Goal: Task Accomplishment & Management: Use online tool/utility

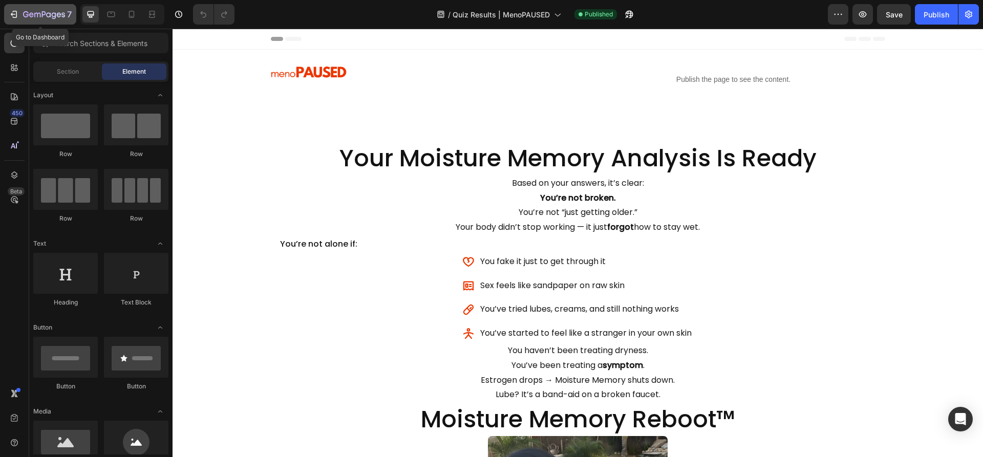
click at [22, 17] on div "7" at bounding box center [40, 14] width 63 height 12
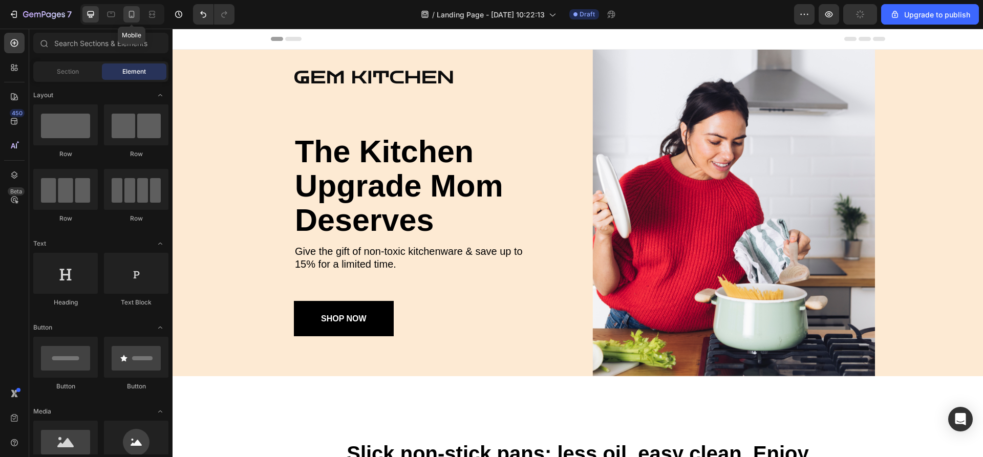
click at [126, 13] on div at bounding box center [131, 14] width 16 height 16
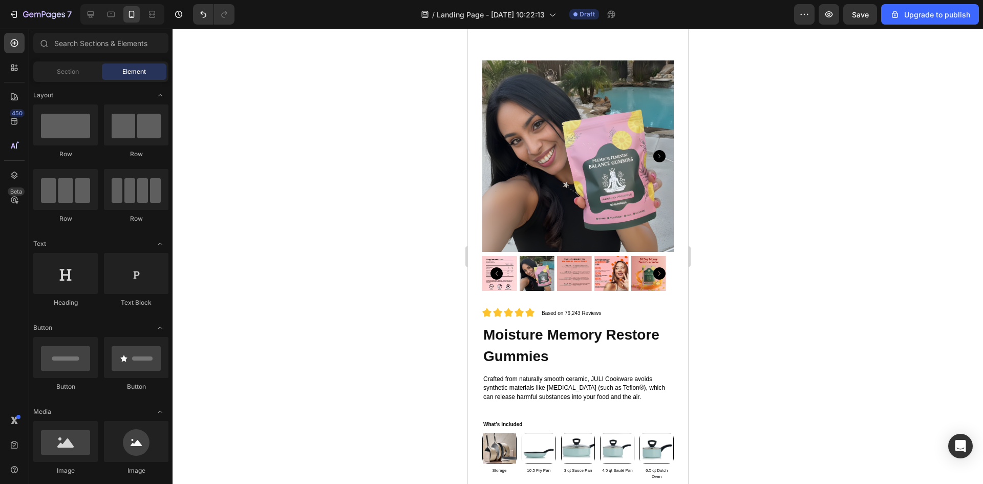
scroll to position [2747, 0]
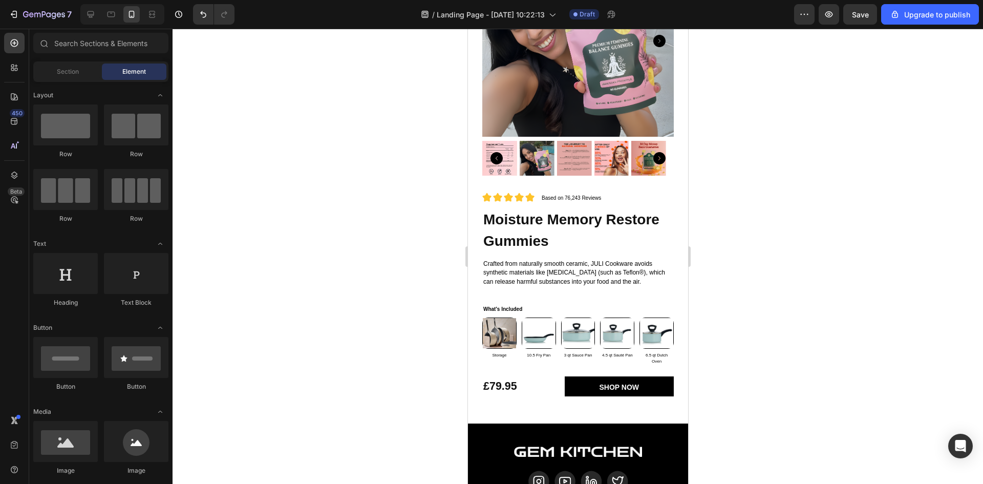
drag, startPoint x: 685, startPoint y: 339, endPoint x: 1166, endPoint y: 410, distance: 486.4
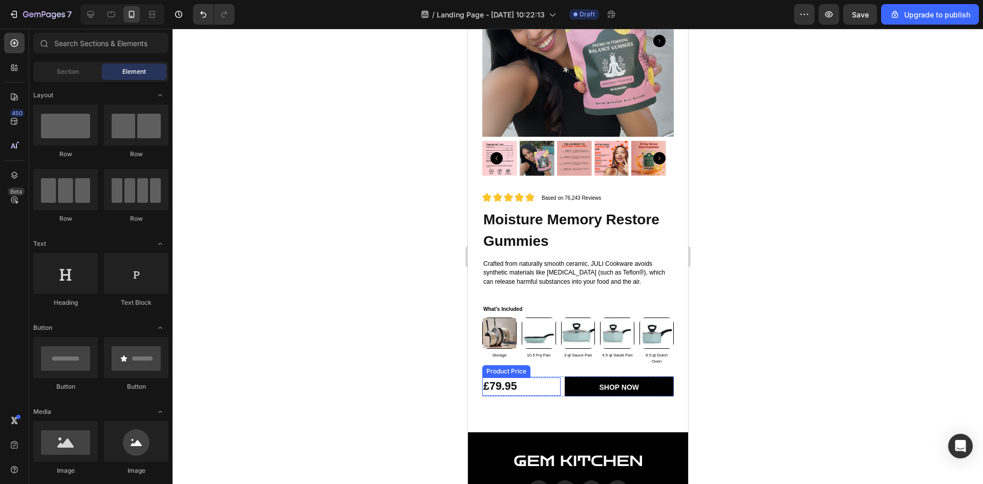
click at [544, 377] on div "£79.95" at bounding box center [521, 386] width 78 height 18
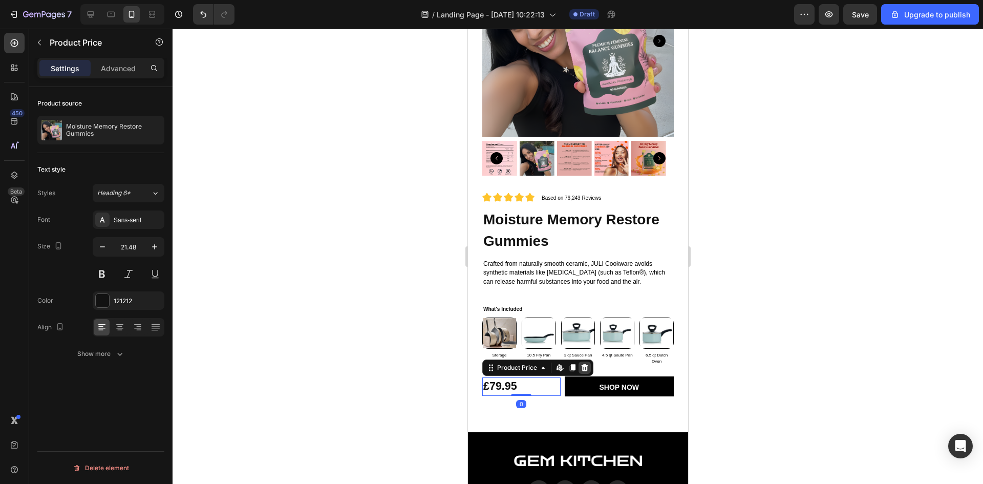
click at [586, 364] on icon at bounding box center [584, 367] width 7 height 7
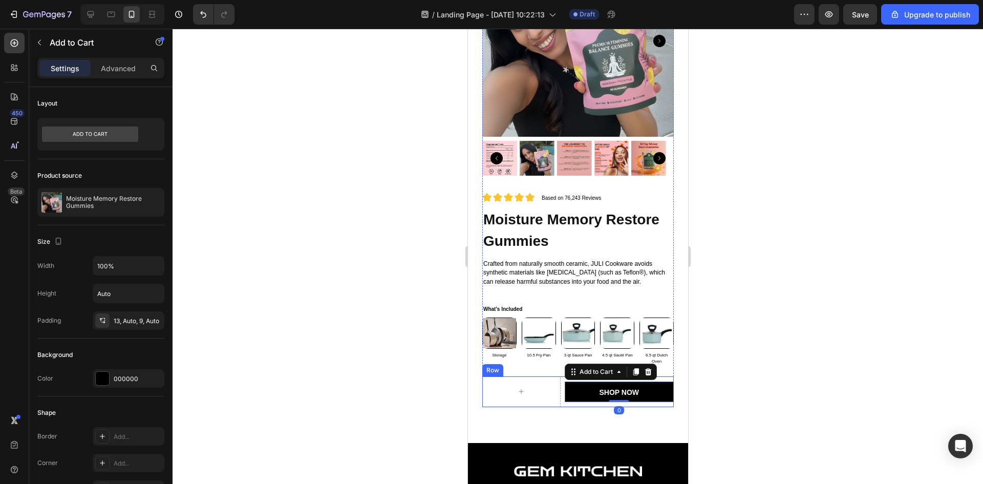
click at [564, 397] on div "Shop now Add to Cart 0" at bounding box center [619, 391] width 110 height 31
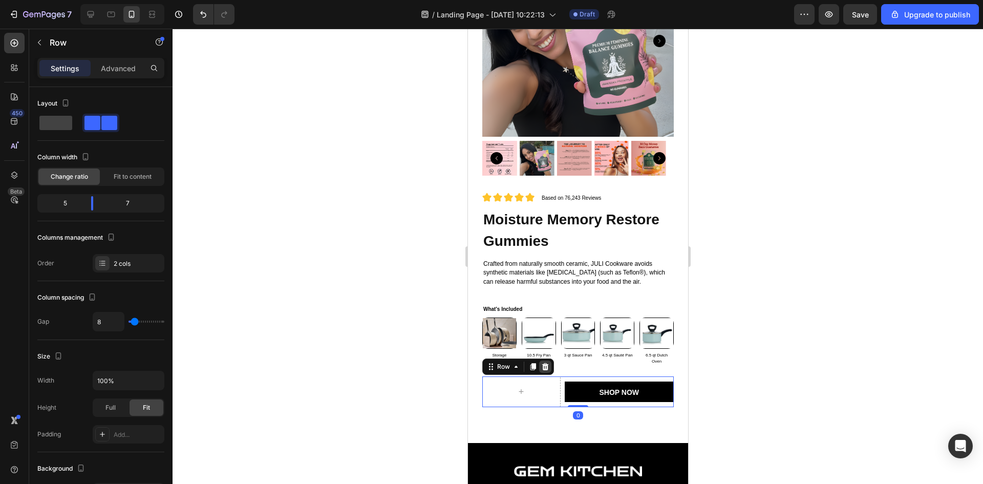
click at [549, 360] on div at bounding box center [545, 366] width 12 height 12
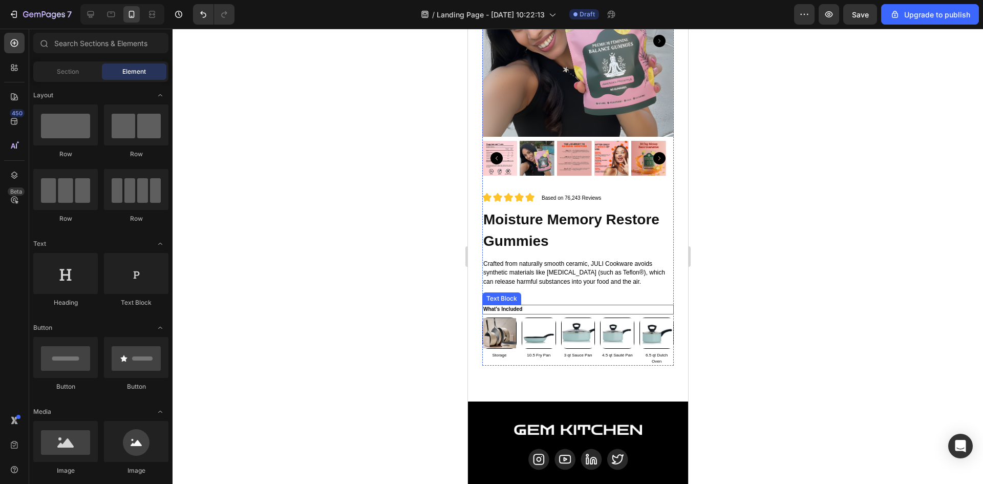
click at [547, 306] on p "What's Included" at bounding box center [577, 310] width 189 height 8
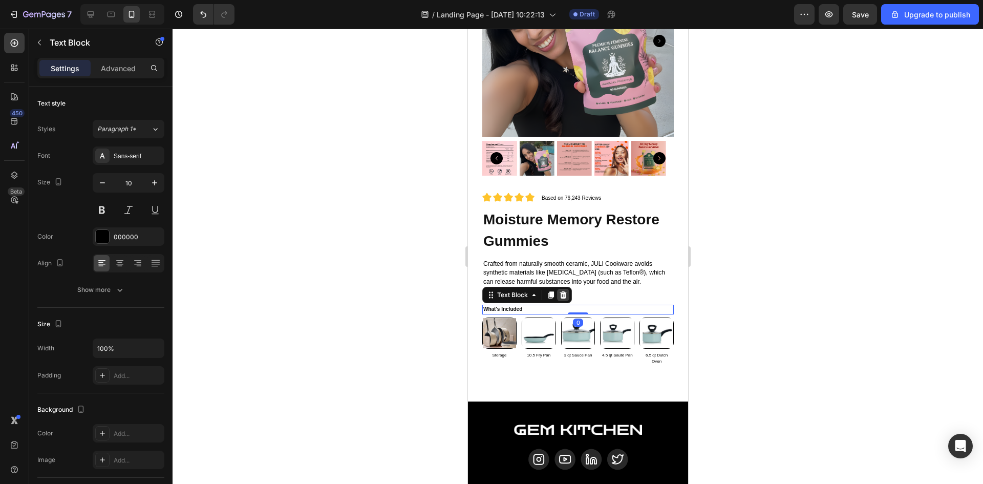
click at [559, 291] on icon at bounding box center [563, 295] width 8 height 8
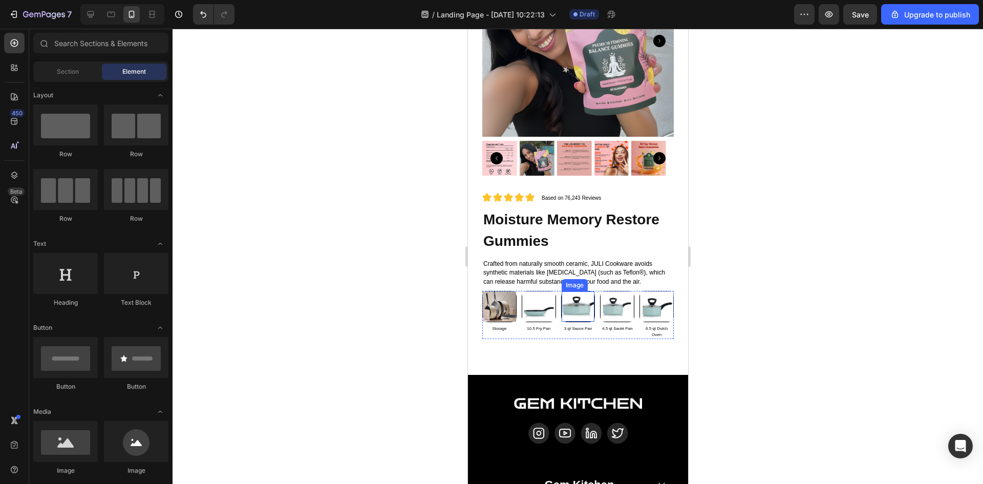
click at [561, 325] on div "3 qt Sauce Pan Text Block" at bounding box center [578, 329] width 34 height 8
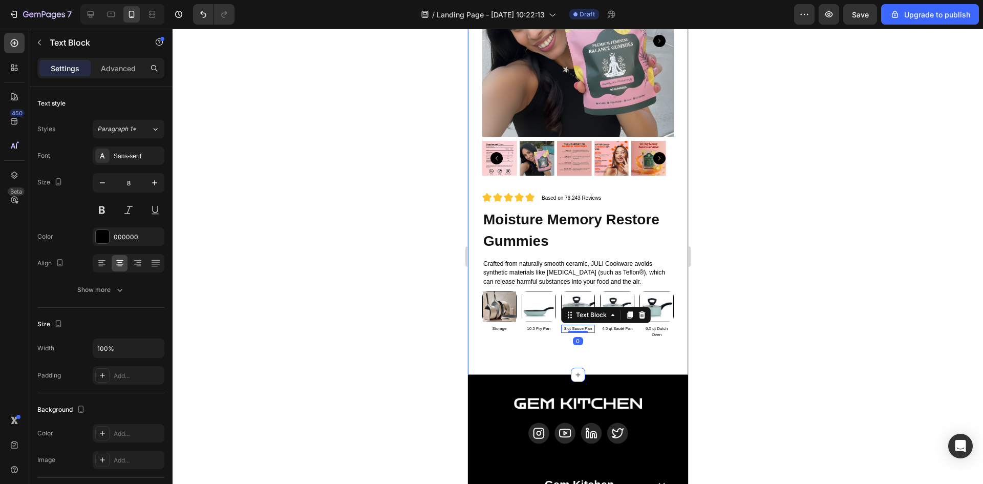
click at [538, 329] on div "Image 10.5 Fry Pan Text Block" at bounding box center [538, 315] width 34 height 48
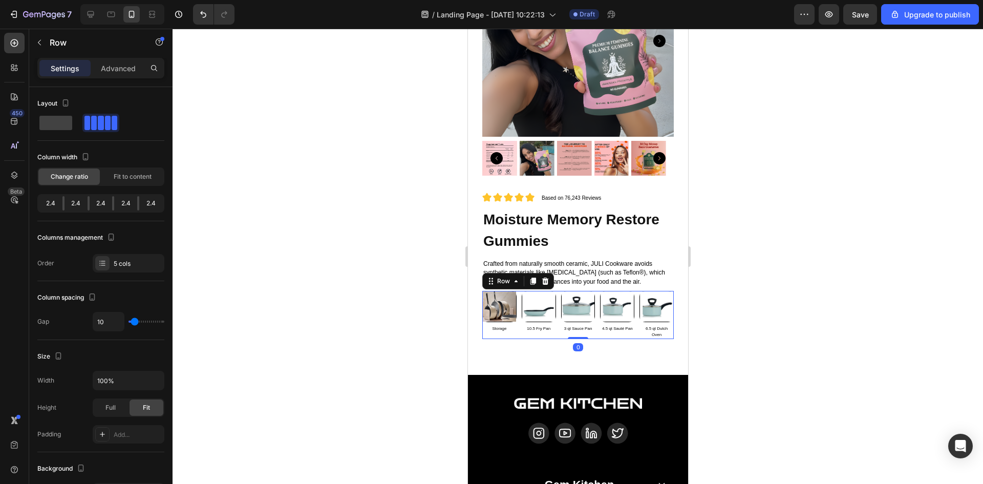
click at [538, 328] on div "Image 10.5 Fry Pan Text Block" at bounding box center [538, 315] width 34 height 48
click at [543, 277] on icon at bounding box center [545, 280] width 7 height 7
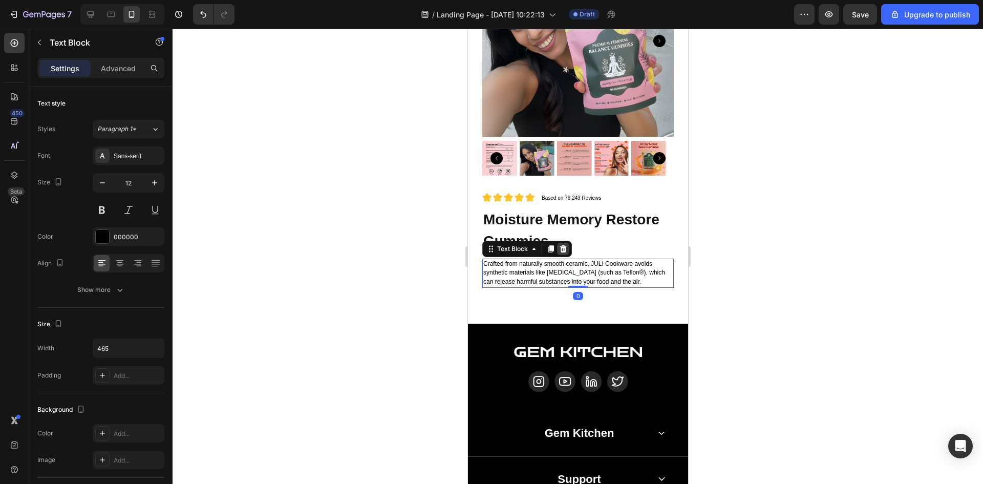
click at [564, 245] on icon at bounding box center [563, 248] width 7 height 7
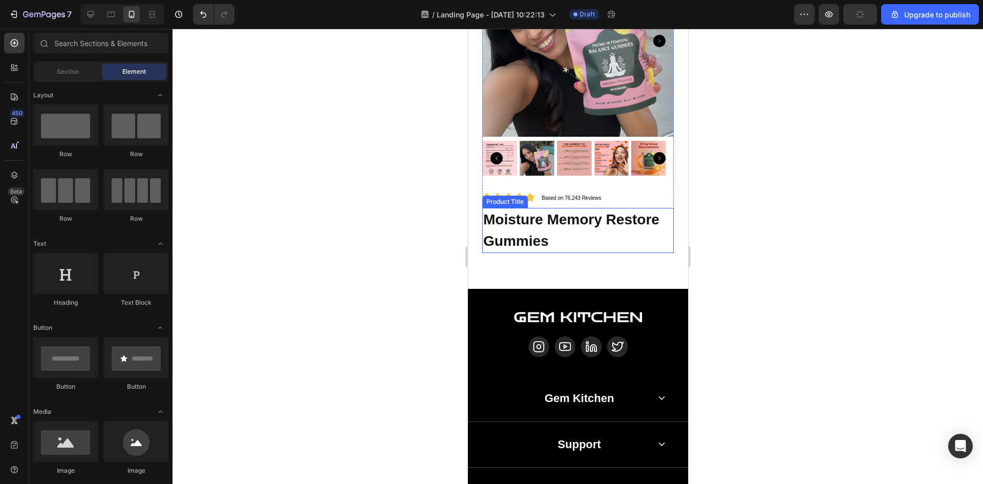
click at [608, 221] on h2 "Moisture Memory Restore Gummies" at bounding box center [577, 230] width 191 height 45
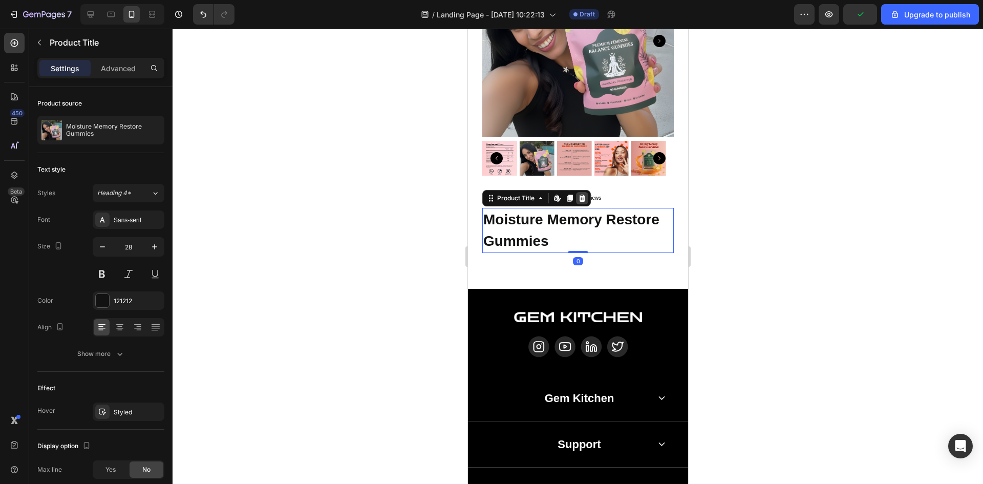
click at [581, 194] on icon at bounding box center [581, 197] width 7 height 7
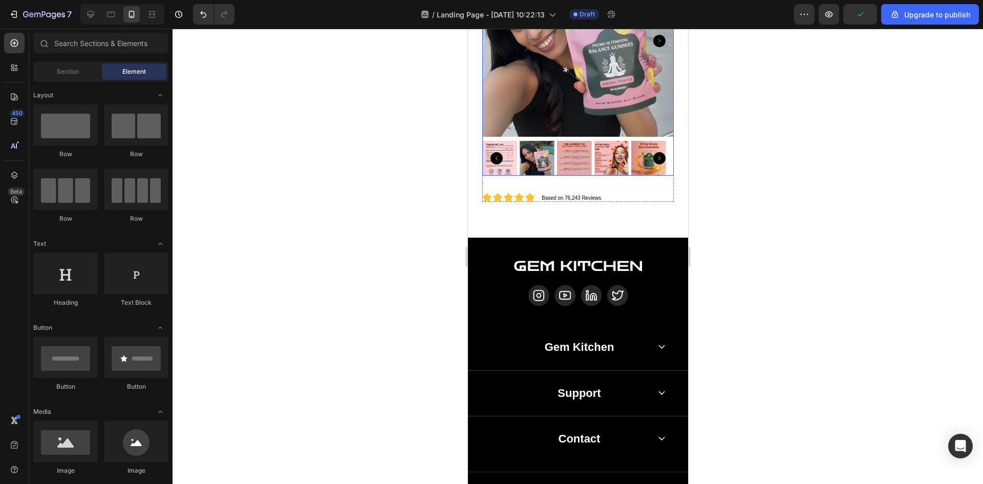
click at [634, 160] on img at bounding box center [648, 158] width 35 height 35
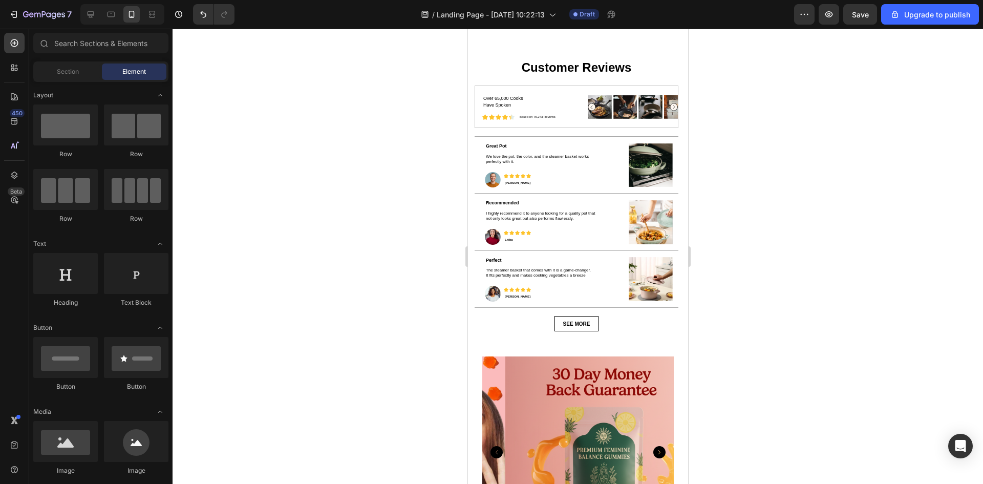
scroll to position [2416, 0]
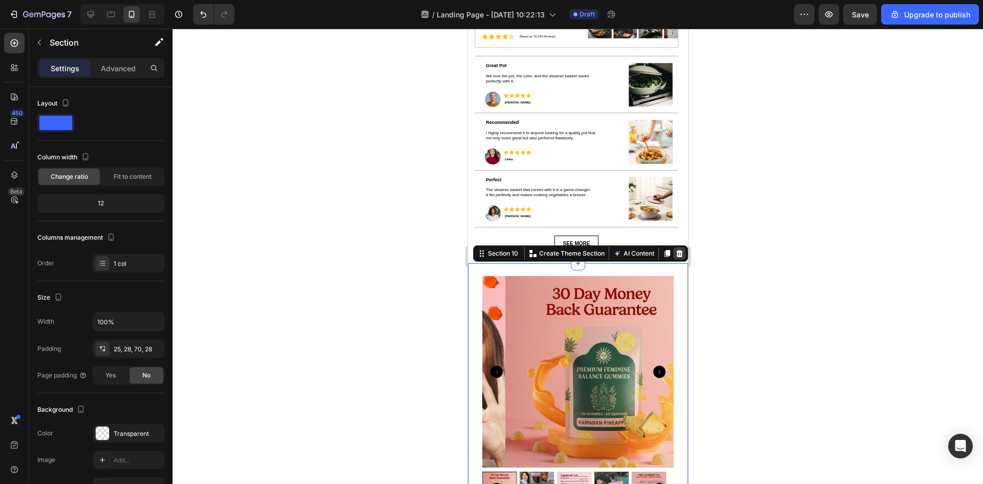
click at [675, 254] on icon at bounding box center [679, 253] width 8 height 8
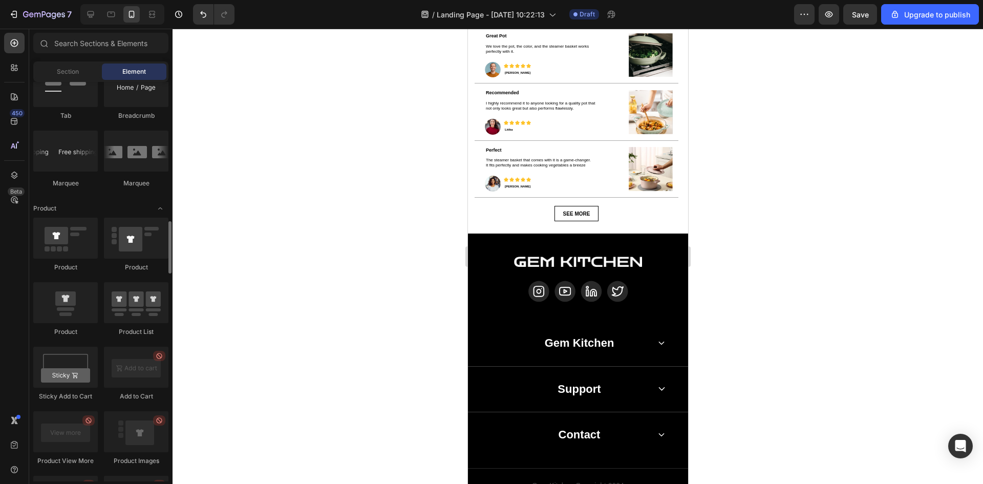
scroll to position [1192, 0]
drag, startPoint x: 527, startPoint y: 328, endPoint x: 568, endPoint y: 230, distance: 106.5
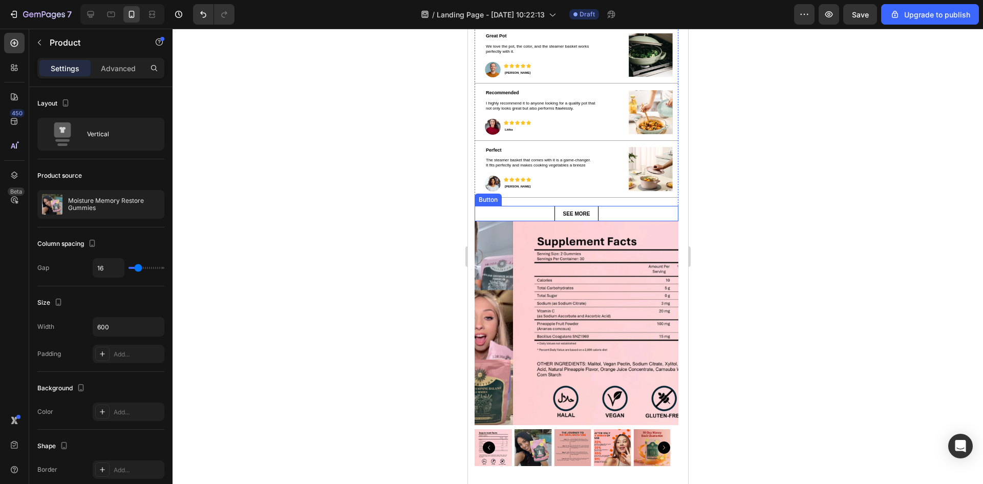
drag, startPoint x: 609, startPoint y: 210, endPoint x: 609, endPoint y: 217, distance: 6.7
click at [609, 210] on div "See more Button" at bounding box center [576, 213] width 204 height 15
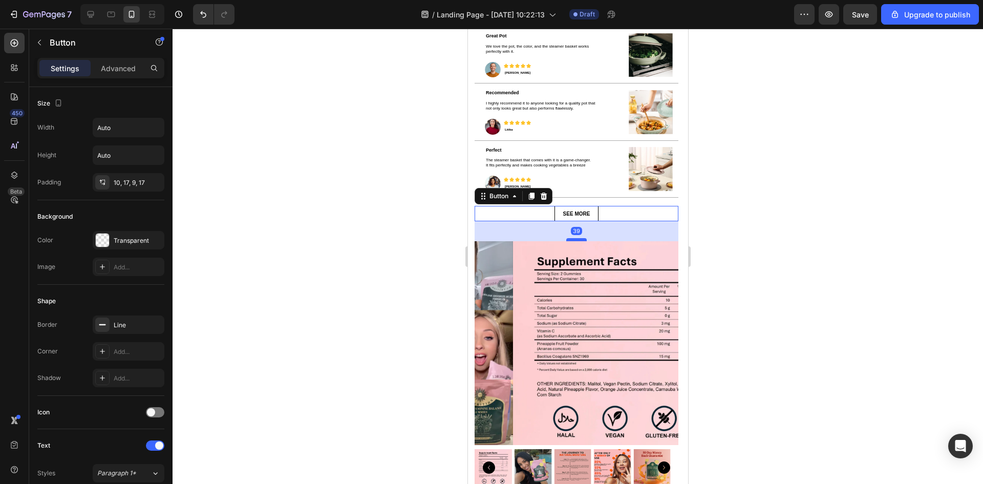
drag, startPoint x: 572, startPoint y: 219, endPoint x: 576, endPoint y: 238, distance: 19.9
click at [576, 238] on div at bounding box center [576, 239] width 20 height 3
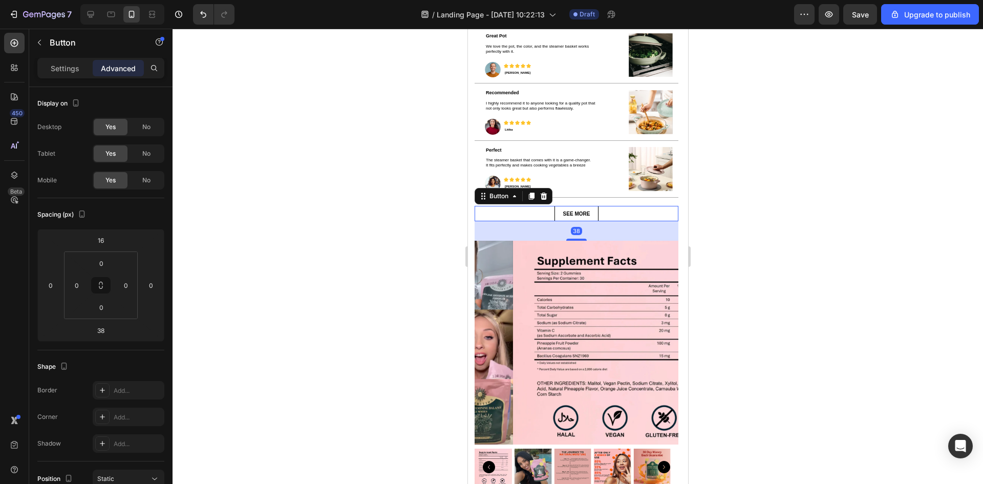
click at [861, 271] on div at bounding box center [578, 256] width 810 height 455
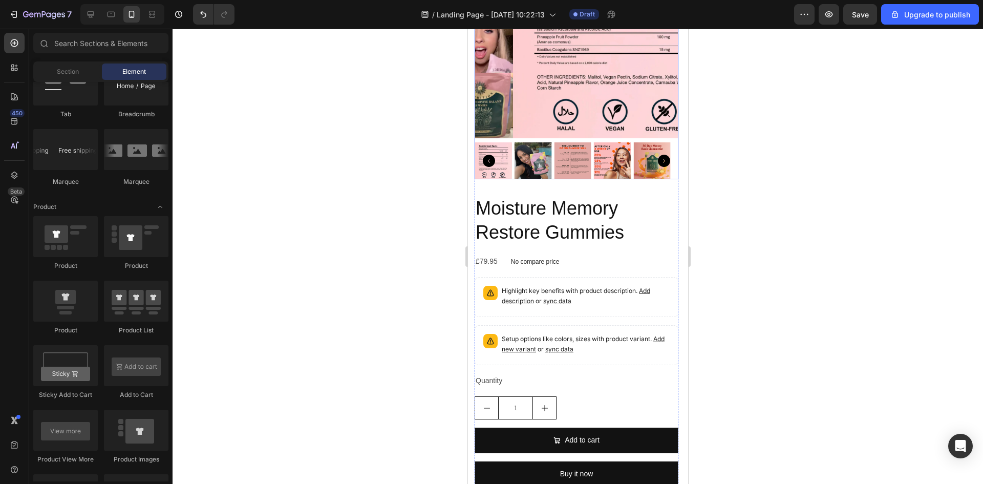
scroll to position [2764, 0]
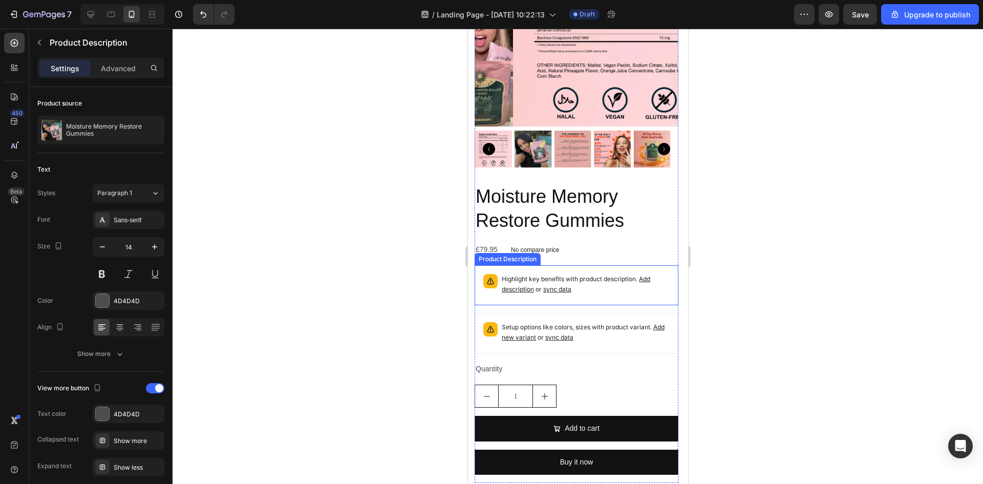
click at [584, 286] on p "Highlight key benefits with product description. Add description or sync data" at bounding box center [585, 284] width 168 height 20
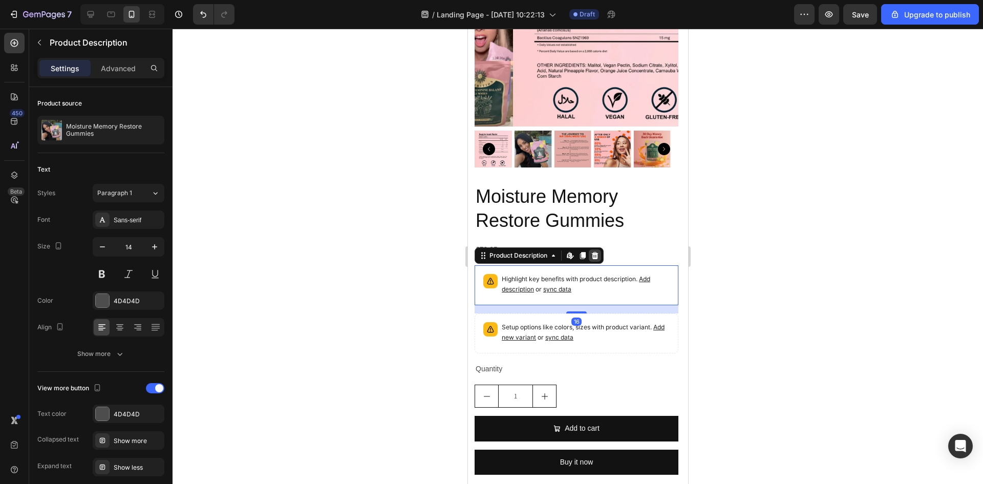
click at [589, 249] on div at bounding box center [594, 255] width 12 height 12
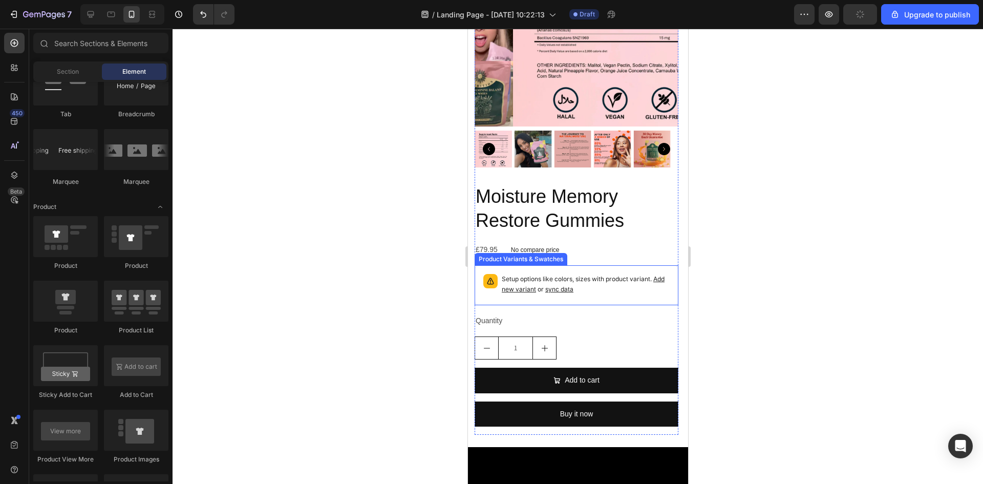
click at [609, 280] on p "Setup options like colors, sizes with product variant. Add new variant or sync …" at bounding box center [585, 284] width 168 height 20
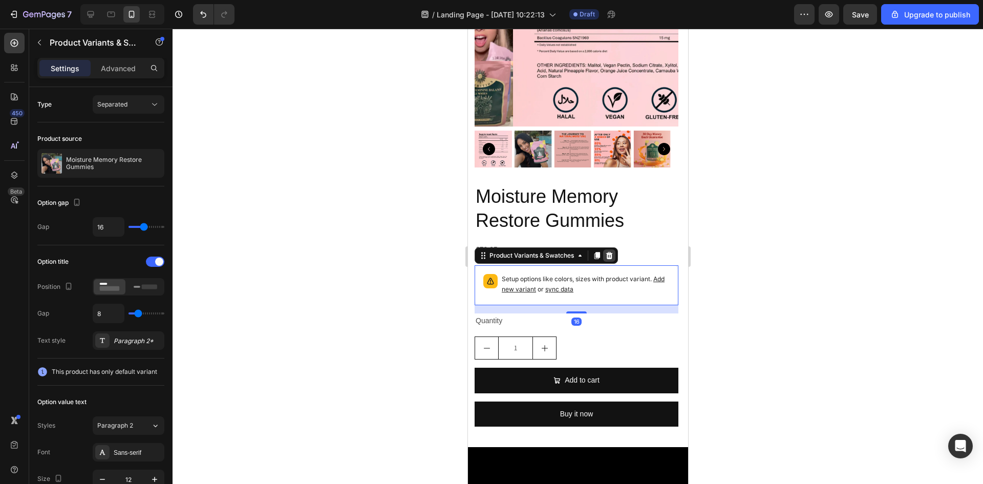
click at [613, 251] on div at bounding box center [609, 255] width 12 height 12
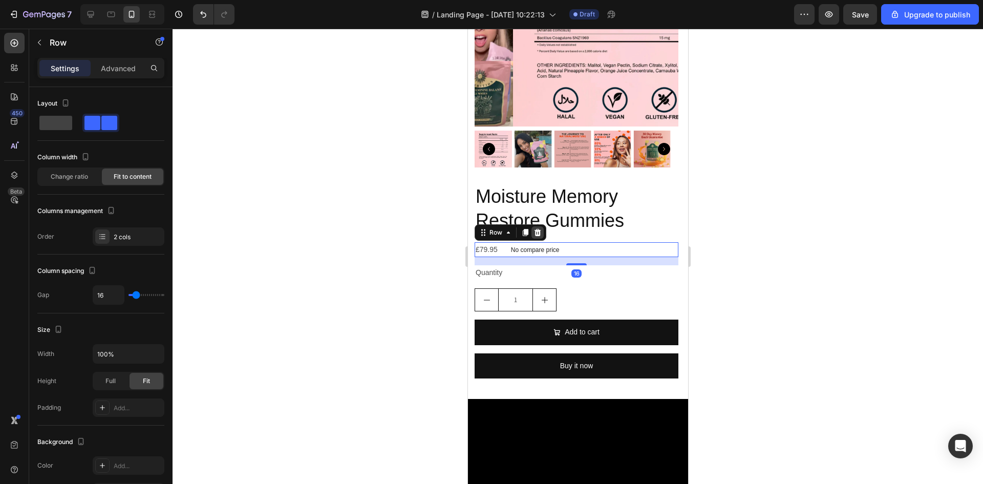
click at [540, 228] on icon at bounding box center [537, 232] width 8 height 8
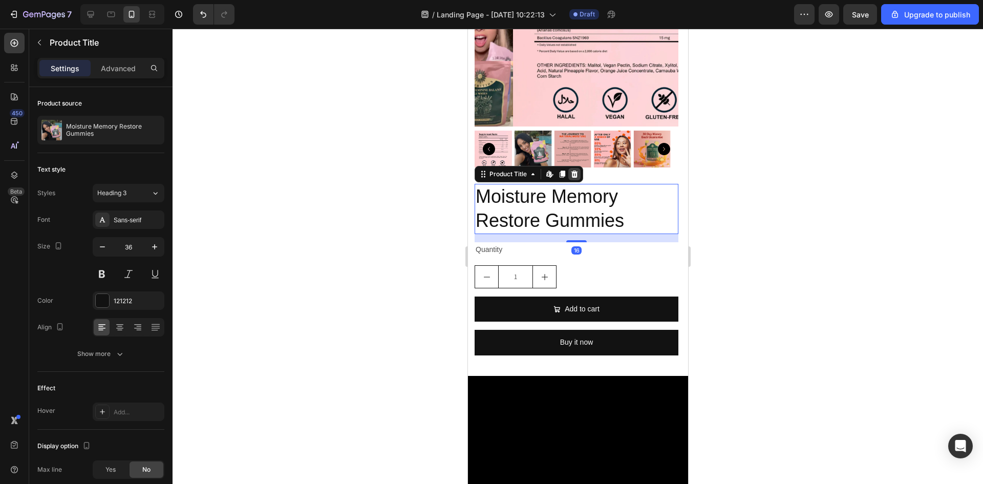
click at [570, 170] on icon at bounding box center [574, 174] width 8 height 8
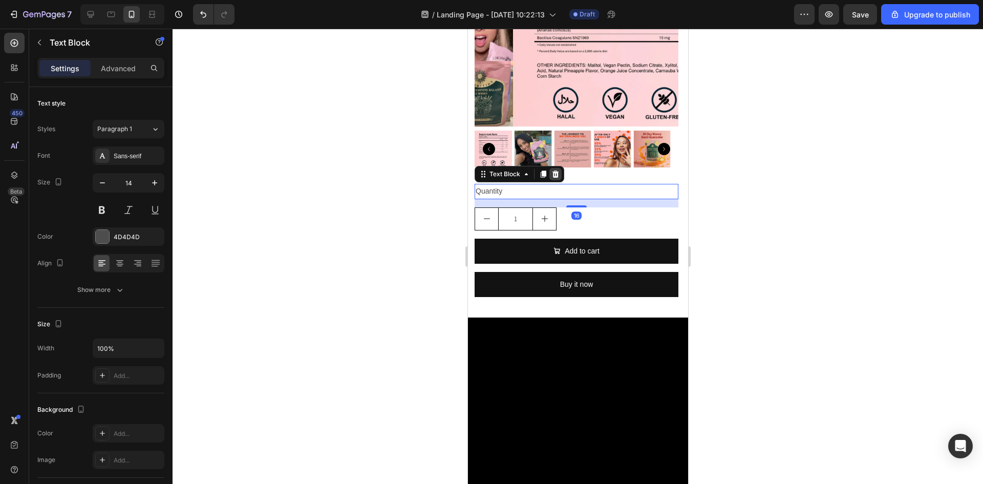
click at [559, 170] on icon at bounding box center [555, 174] width 8 height 8
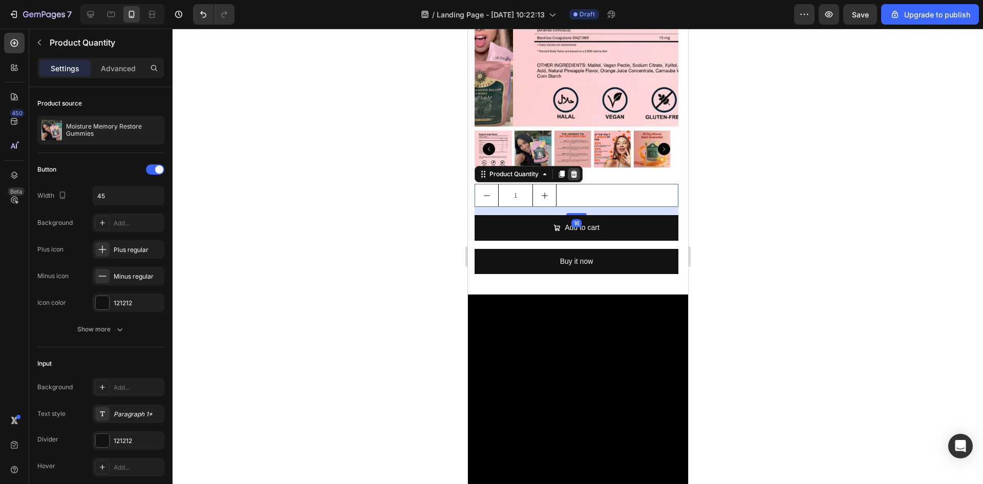
click at [571, 170] on icon at bounding box center [573, 173] width 7 height 7
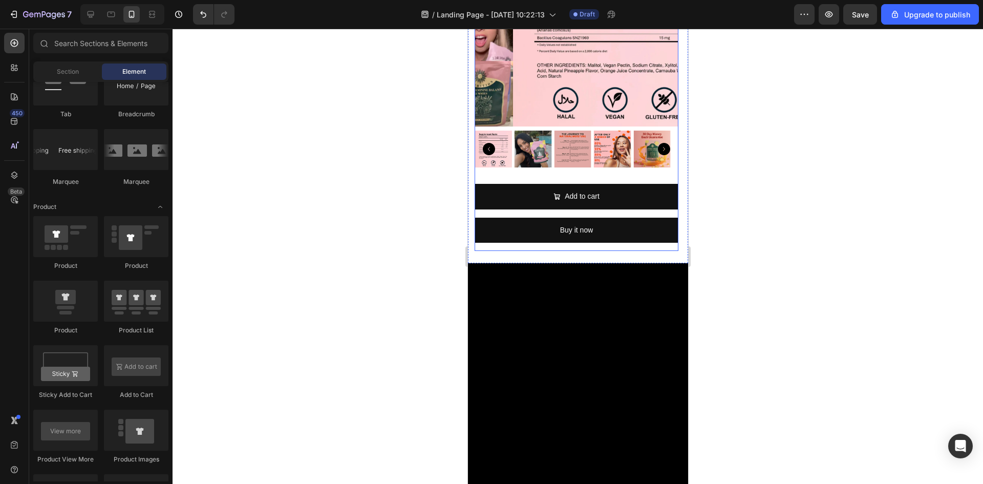
click at [664, 235] on div "Add to cart Add to Cart Buy it now Dynamic Checkout" at bounding box center [576, 217] width 204 height 67
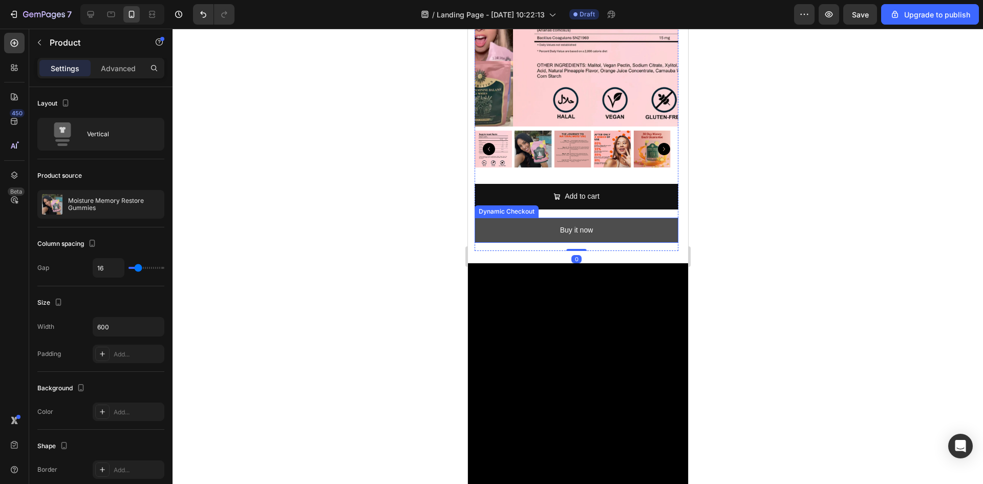
click at [662, 231] on button "Buy it now" at bounding box center [576, 230] width 204 height 25
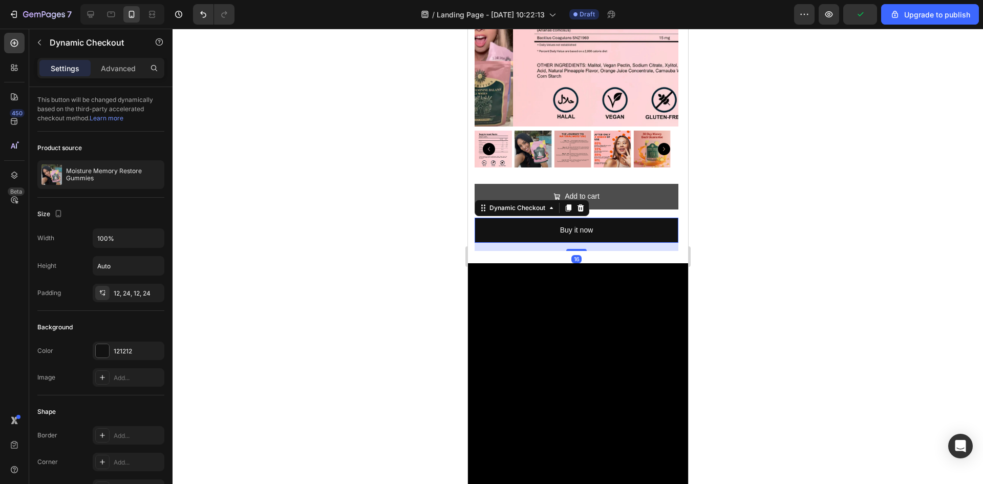
click at [580, 204] on icon at bounding box center [580, 207] width 7 height 7
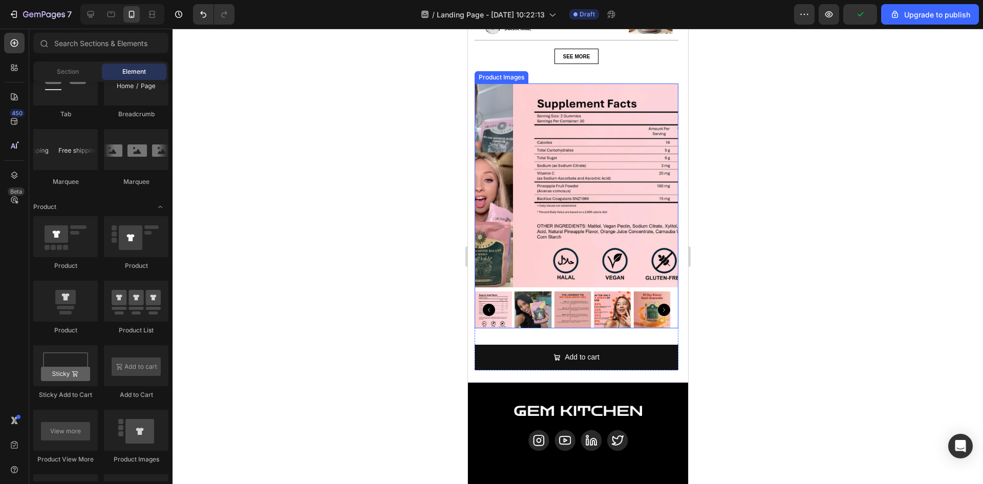
scroll to position [2602, 0]
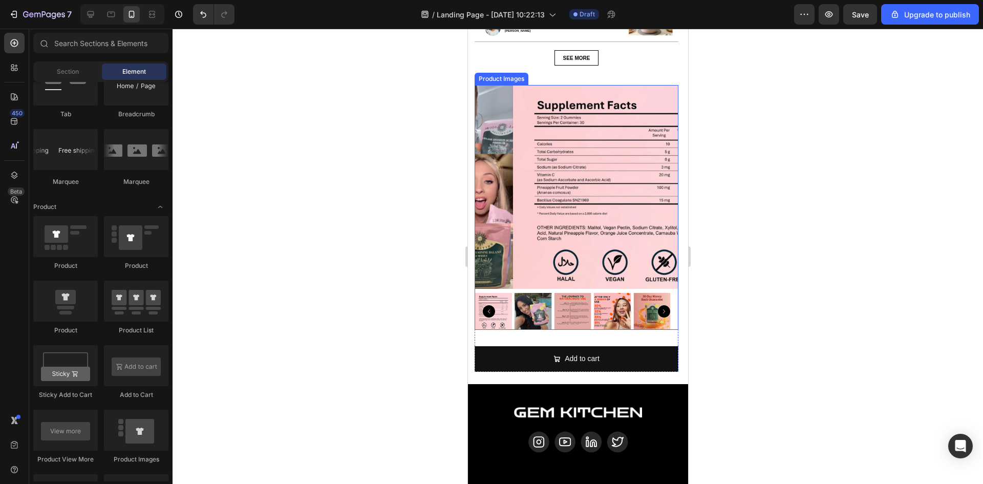
click at [592, 310] on div at bounding box center [576, 311] width 204 height 37
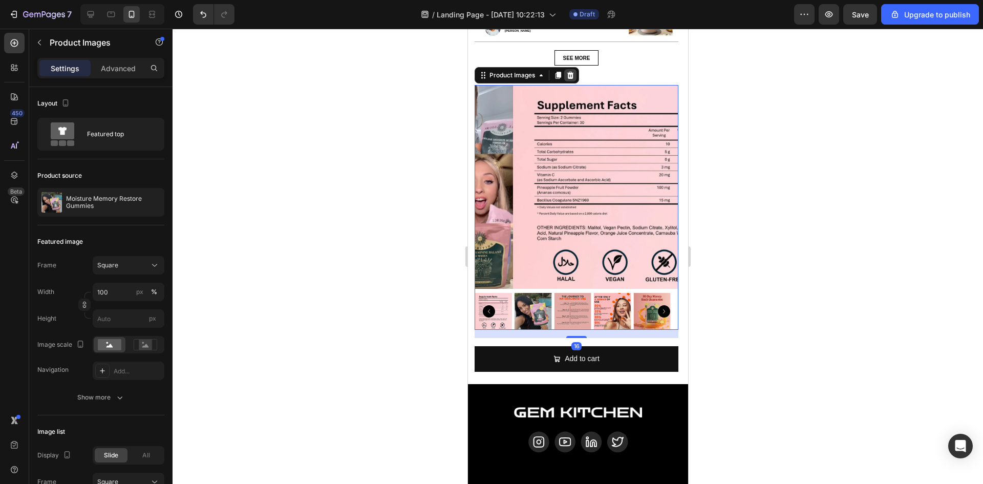
click at [572, 78] on icon at bounding box center [570, 75] width 7 height 7
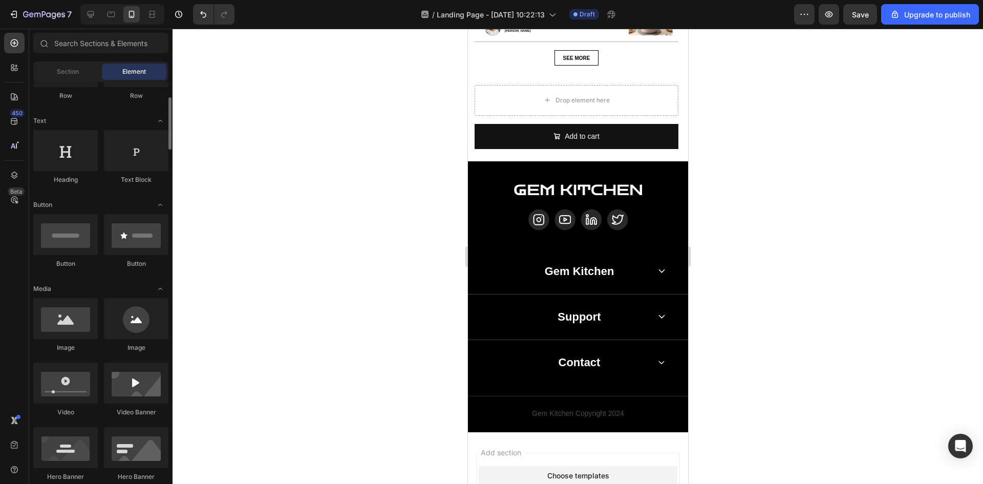
scroll to position [122, 0]
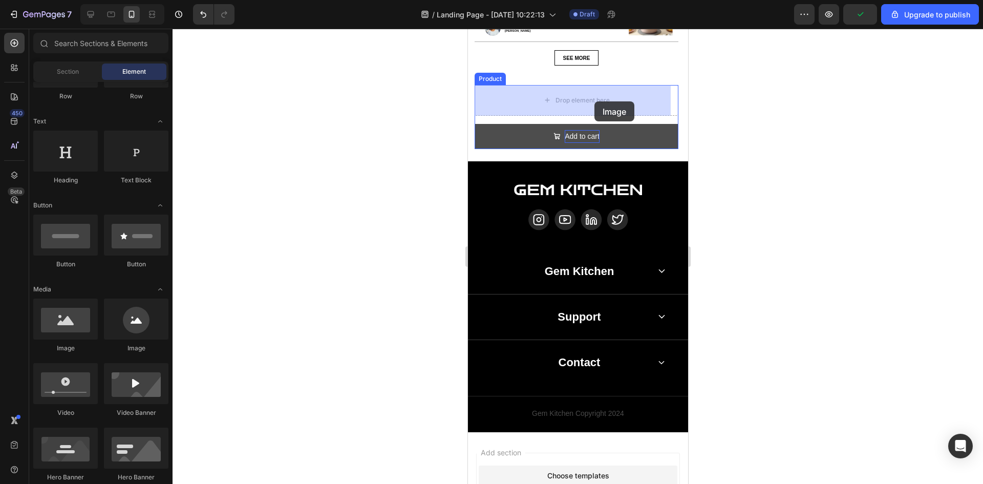
drag, startPoint x: 527, startPoint y: 352, endPoint x: 594, endPoint y: 99, distance: 262.1
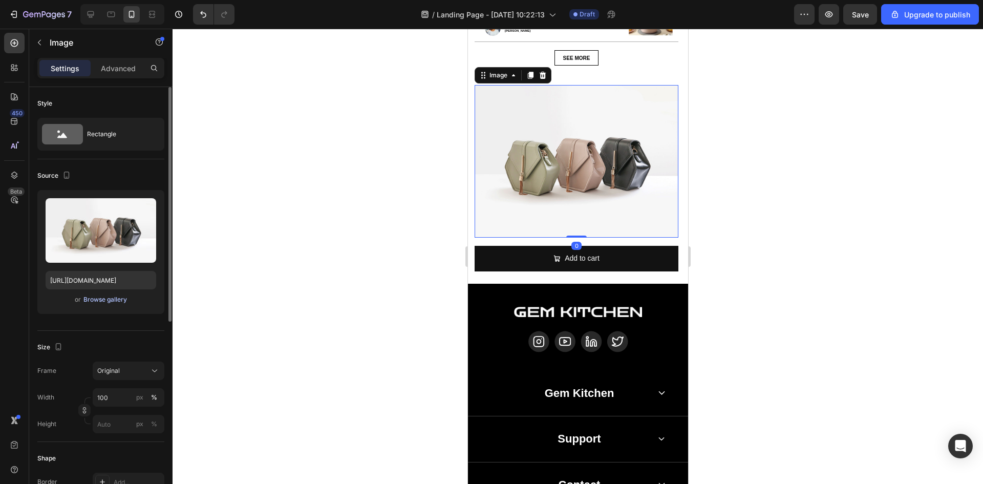
click at [112, 299] on div "Browse gallery" at bounding box center [105, 299] width 44 height 9
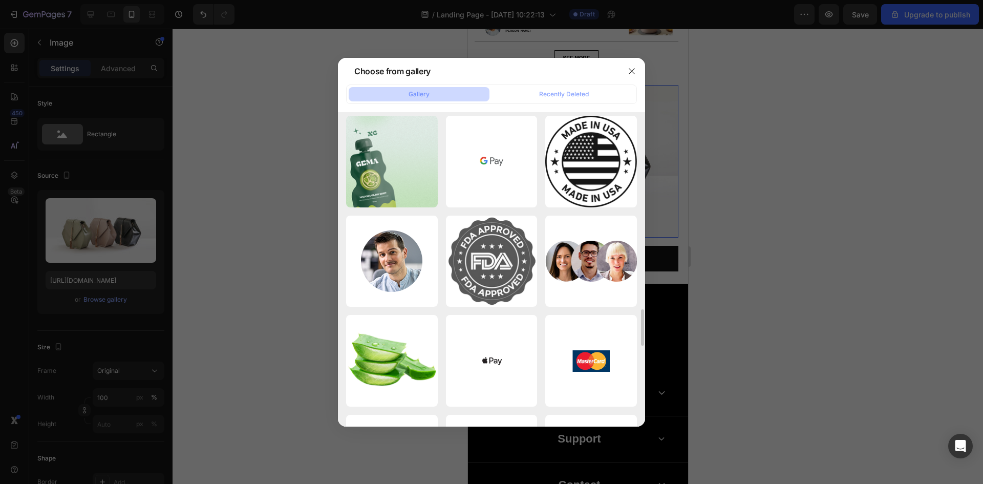
scroll to position [1698, 0]
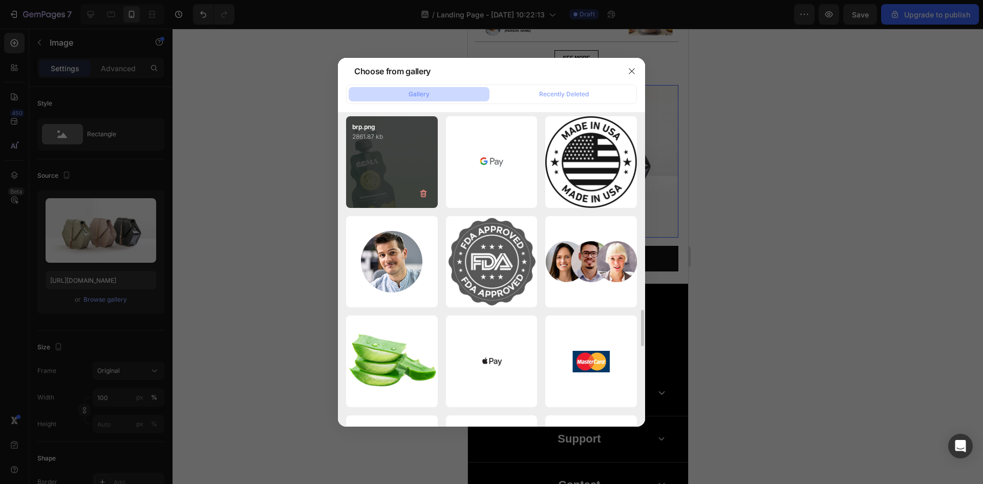
click at [369, 178] on div "brp.png 2861.87 kb" at bounding box center [392, 162] width 92 height 92
type input "[URL][DOMAIN_NAME]"
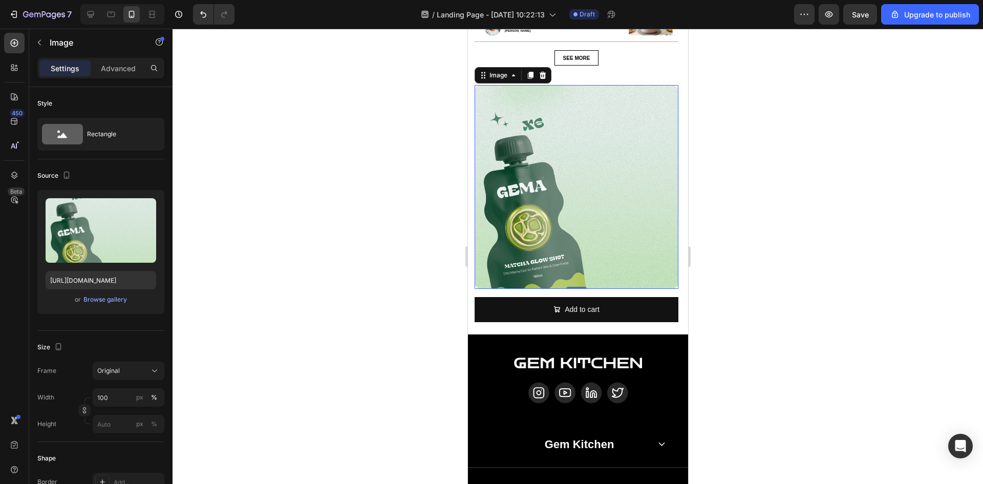
click at [101, 57] on div "Image" at bounding box center [87, 43] width 117 height 29
click at [121, 68] on p "Advanced" at bounding box center [118, 68] width 35 height 11
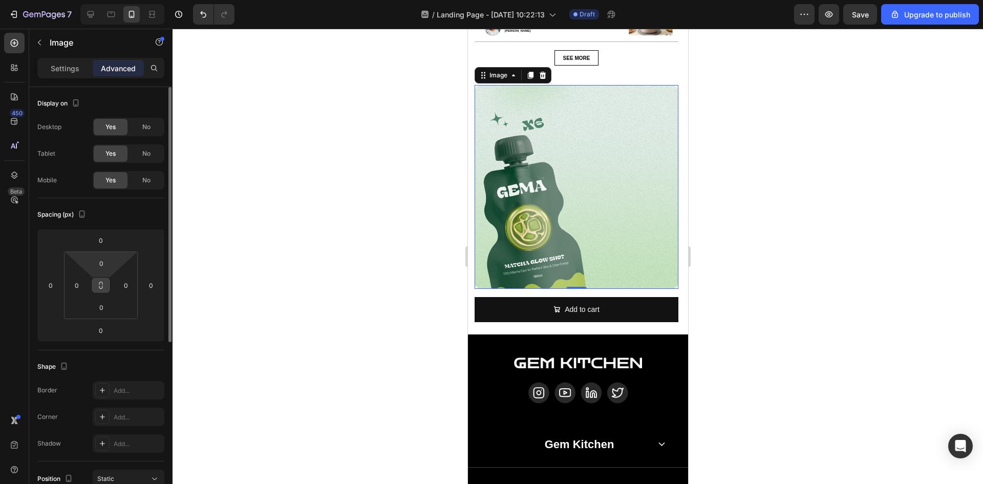
click at [99, 281] on icon at bounding box center [101, 285] width 8 height 8
click at [102, 288] on icon at bounding box center [101, 287] width 4 height 3
click at [78, 284] on input "0" at bounding box center [76, 284] width 15 height 15
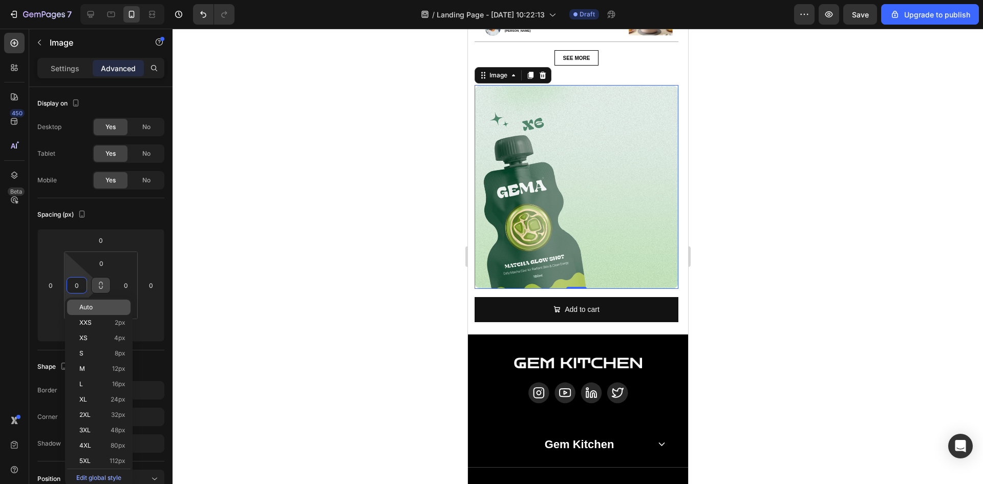
click at [102, 392] on div "XL 24px" at bounding box center [98, 399] width 63 height 15
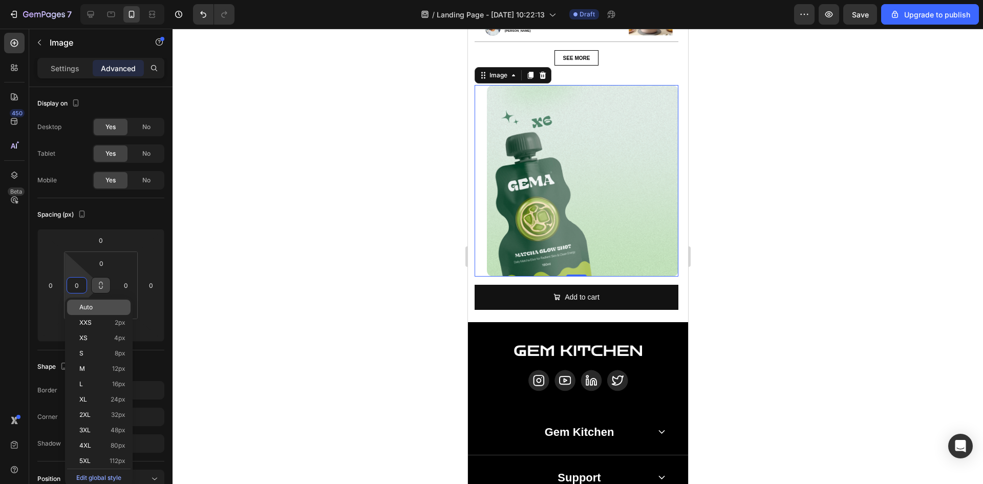
type input "24"
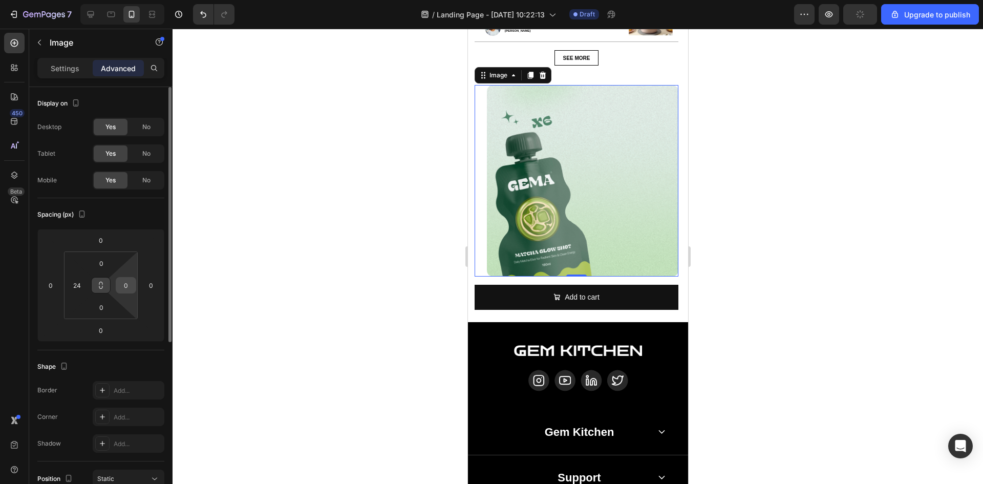
click at [123, 283] on input "0" at bounding box center [125, 284] width 15 height 15
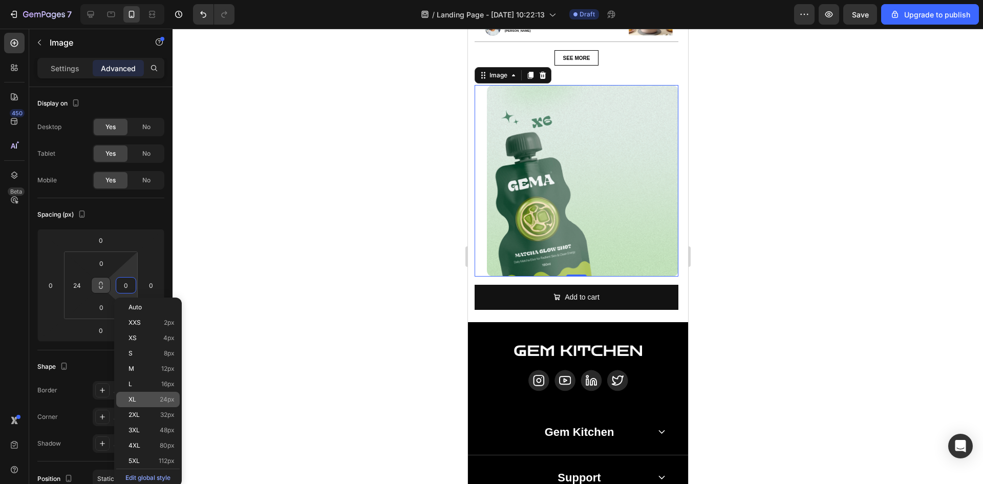
click at [162, 399] on span "24px" at bounding box center [167, 399] width 15 height 7
type input "24"
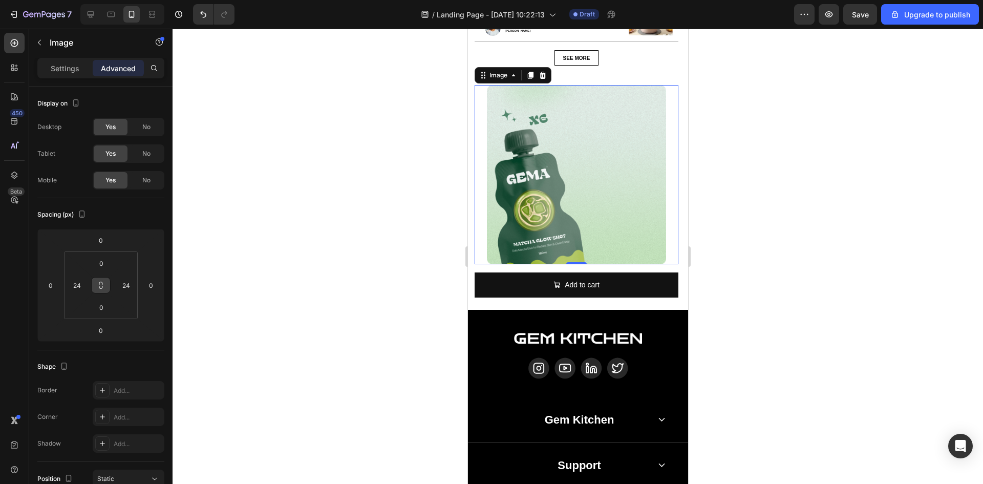
click at [399, 244] on div at bounding box center [578, 256] width 810 height 455
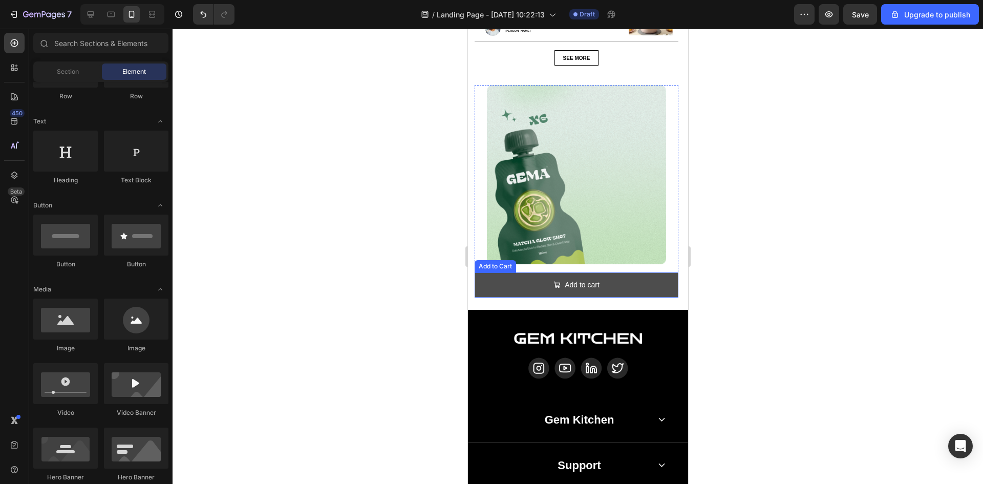
click at [507, 272] on button "Add to cart" at bounding box center [576, 284] width 204 height 25
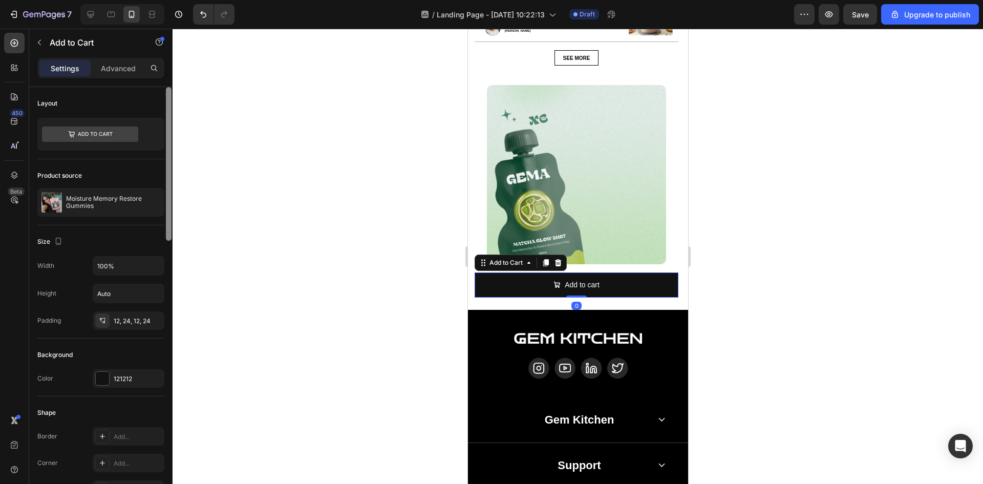
scroll to position [426, 0]
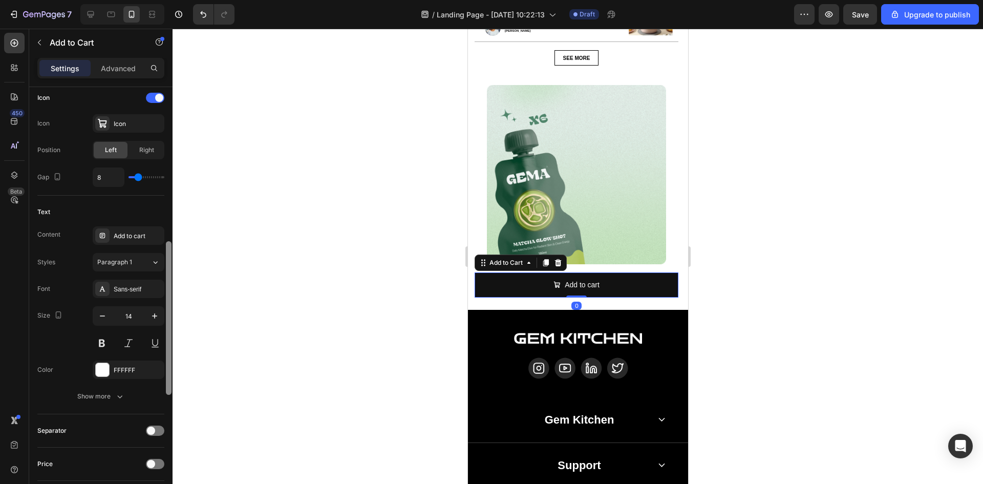
drag, startPoint x: 172, startPoint y: 233, endPoint x: 169, endPoint y: 247, distance: 13.6
click at [169, 247] on div at bounding box center [169, 300] width 8 height 426
click at [168, 259] on div at bounding box center [169, 318] width 6 height 154
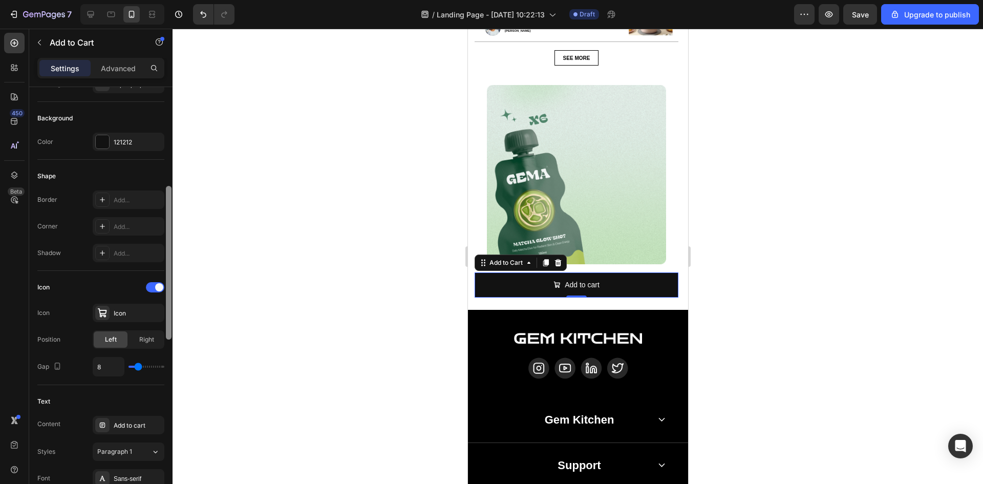
scroll to position [235, 0]
drag, startPoint x: 168, startPoint y: 259, endPoint x: 166, endPoint y: 190, distance: 69.1
click at [166, 190] on div at bounding box center [169, 264] width 6 height 154
click at [99, 225] on icon at bounding box center [102, 228] width 8 height 8
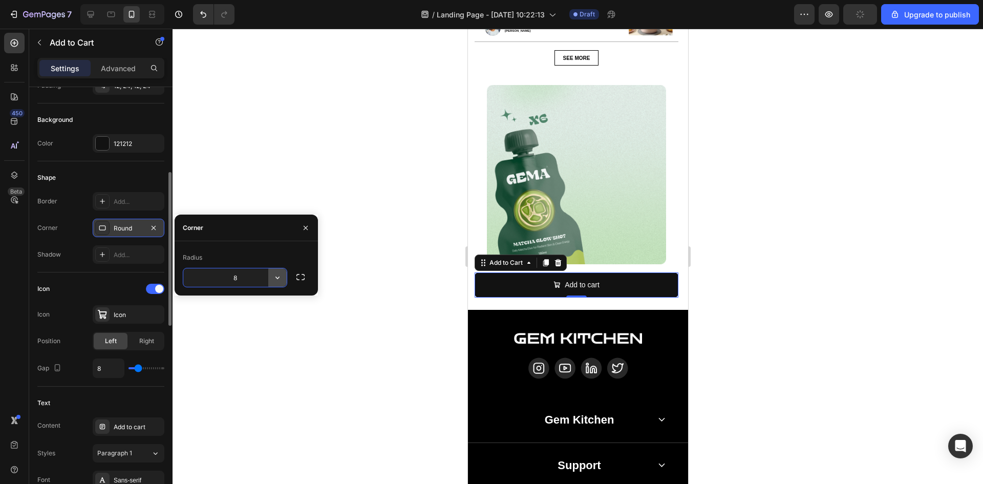
click at [275, 277] on icon "button" at bounding box center [277, 277] width 10 height 10
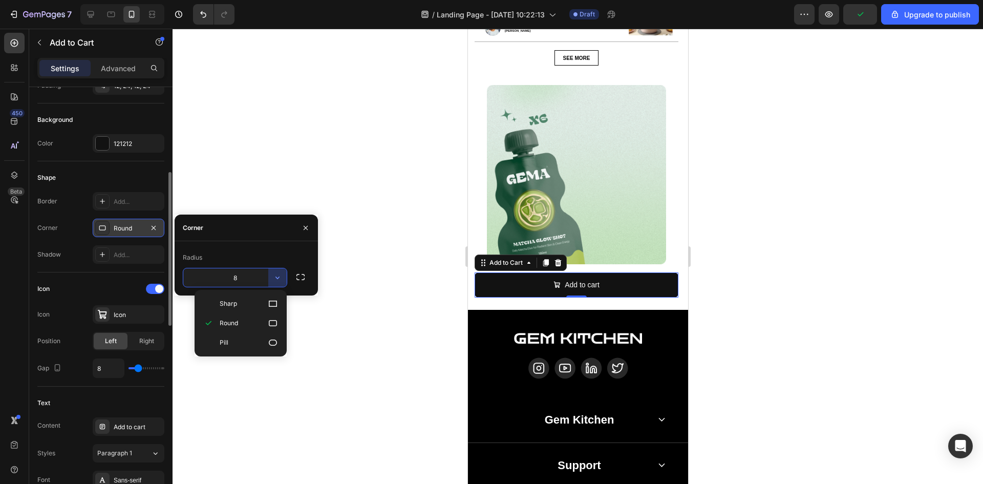
click at [260, 339] on p "Pill" at bounding box center [249, 342] width 58 height 10
type input "9999"
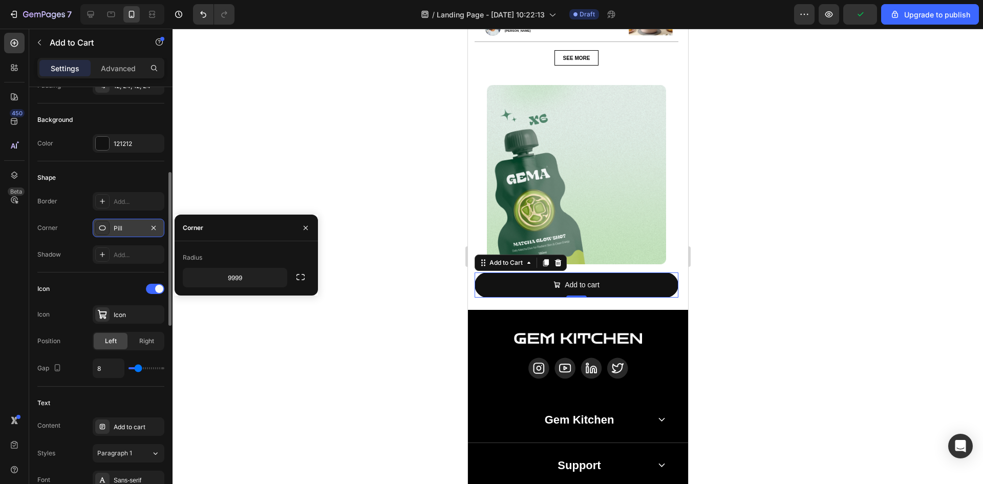
click at [374, 354] on div at bounding box center [578, 256] width 810 height 455
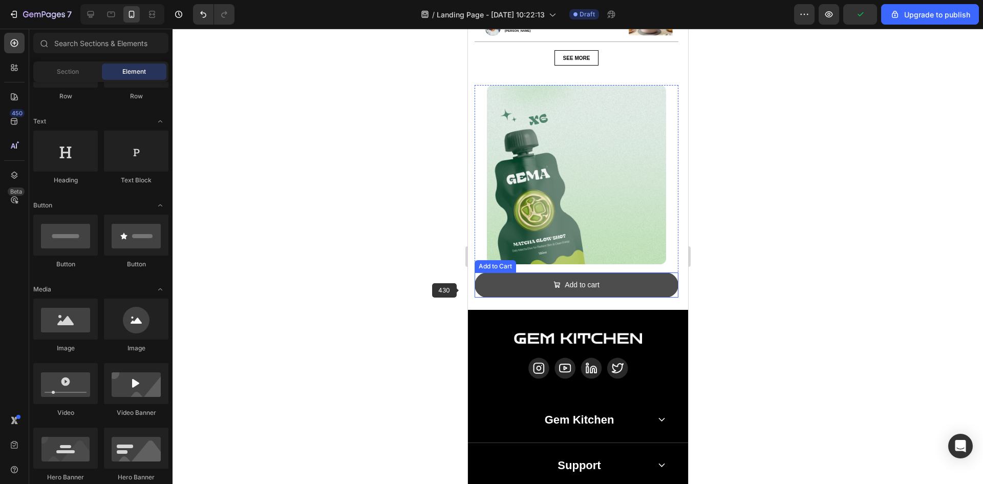
click at [502, 281] on button "Add to cart" at bounding box center [576, 284] width 204 height 25
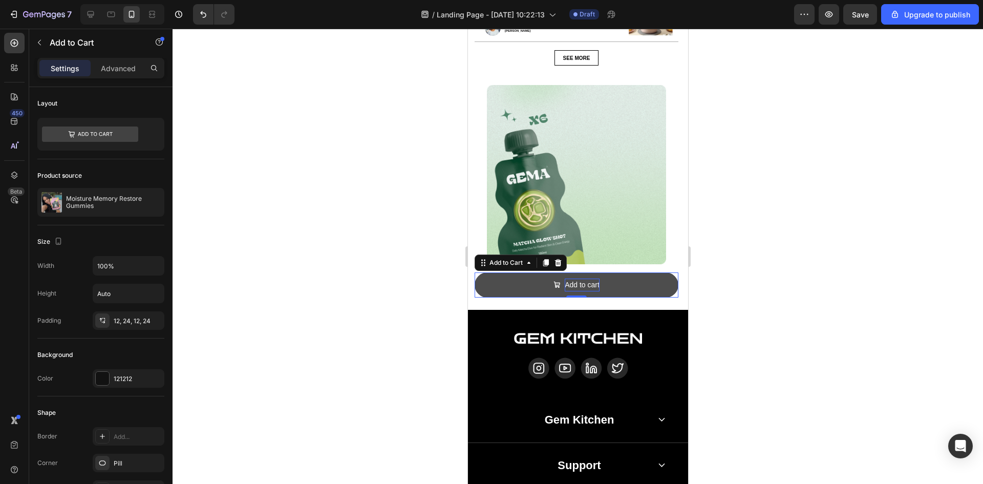
click at [566, 281] on div "Add to cart" at bounding box center [581, 284] width 35 height 13
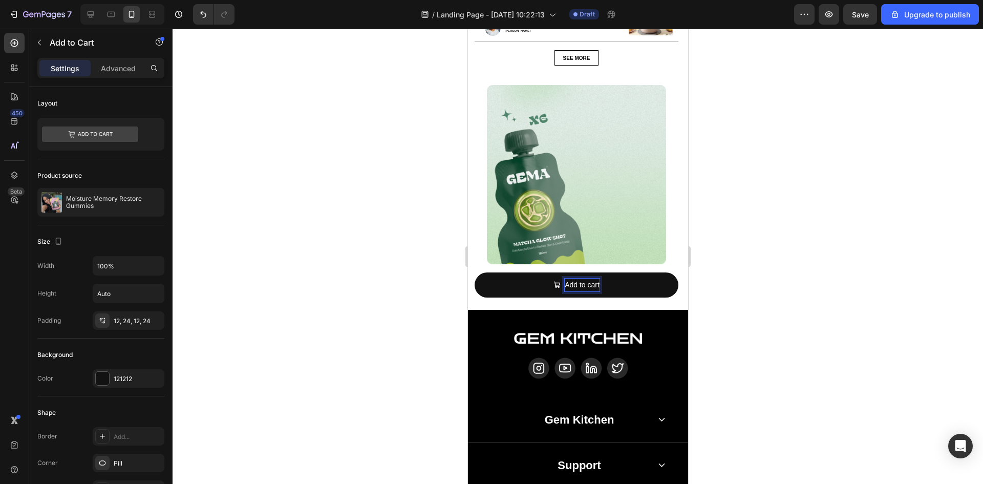
click at [293, 313] on div at bounding box center [578, 256] width 810 height 455
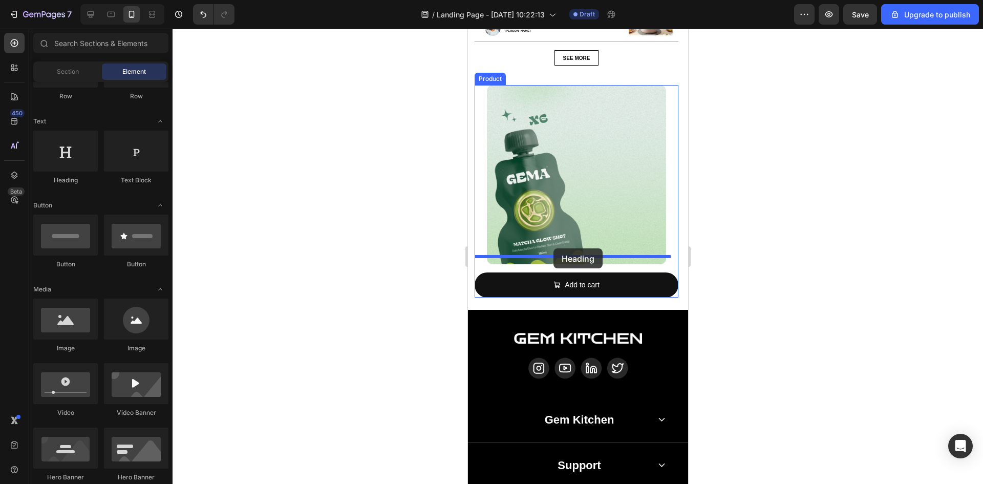
drag, startPoint x: 767, startPoint y: 229, endPoint x: 553, endPoint y: 248, distance: 215.4
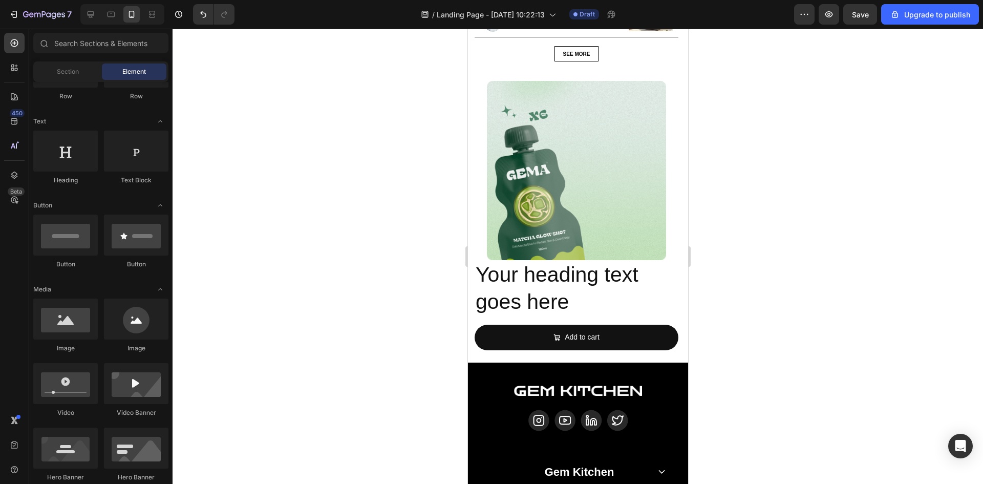
scroll to position [2626, 0]
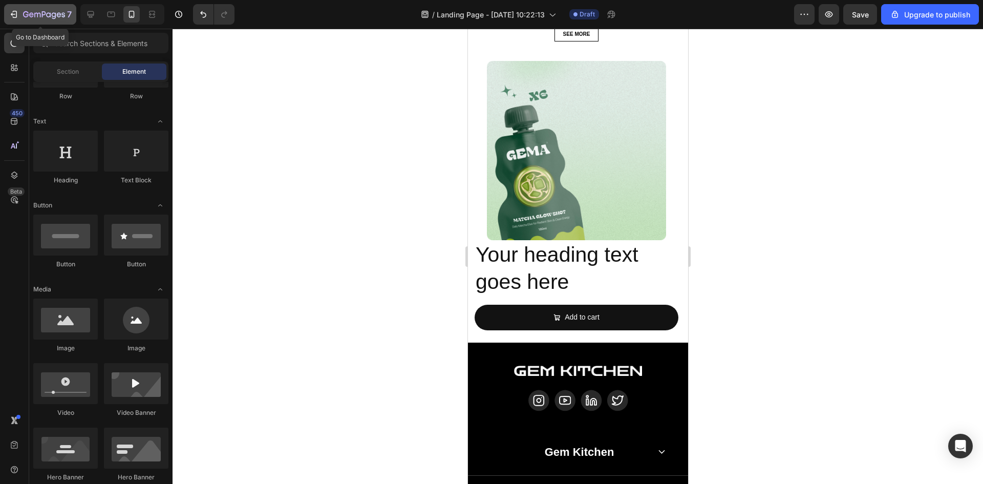
click at [14, 20] on div "7" at bounding box center [40, 14] width 63 height 12
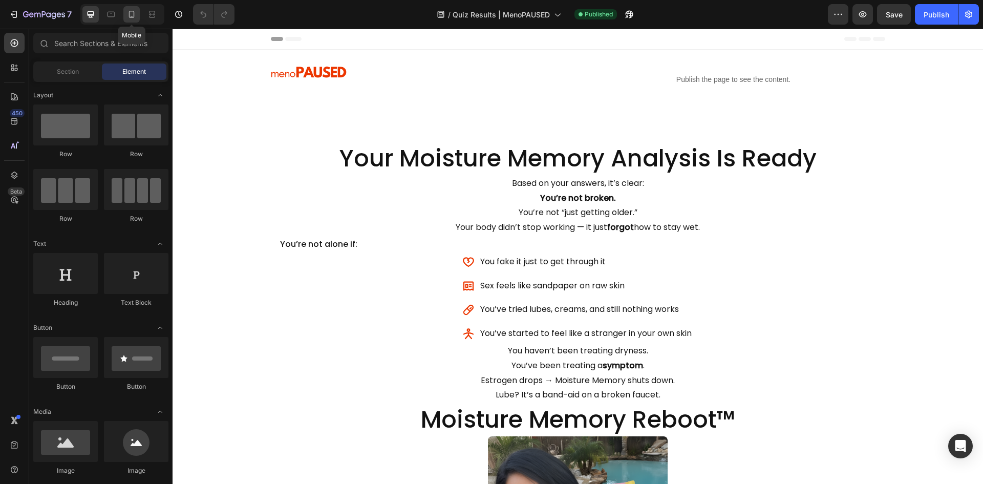
click at [135, 18] on icon at bounding box center [131, 14] width 10 height 10
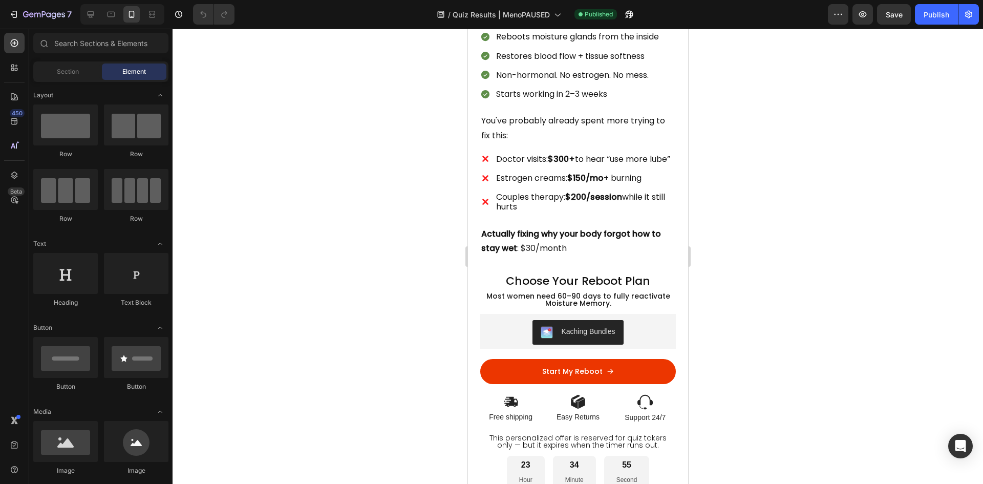
drag, startPoint x: 685, startPoint y: 94, endPoint x: 1162, endPoint y: 256, distance: 503.5
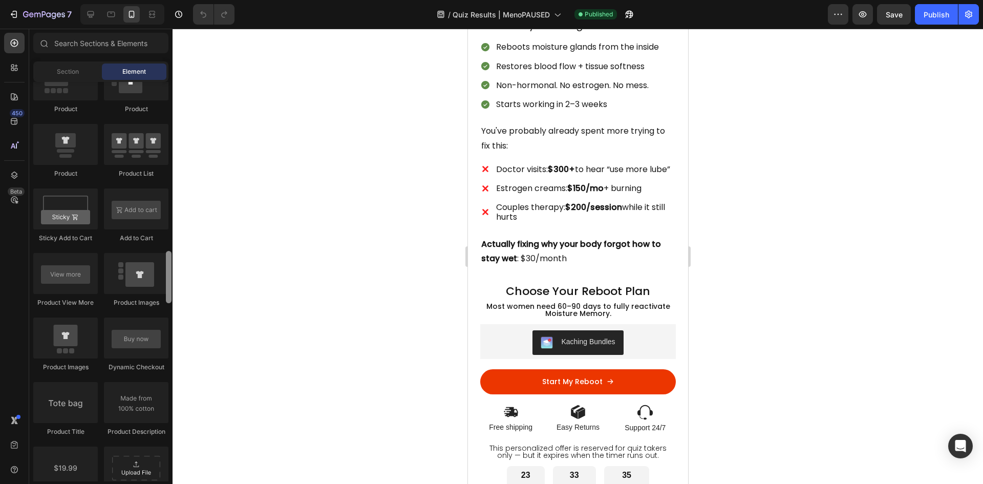
scroll to position [1337, 0]
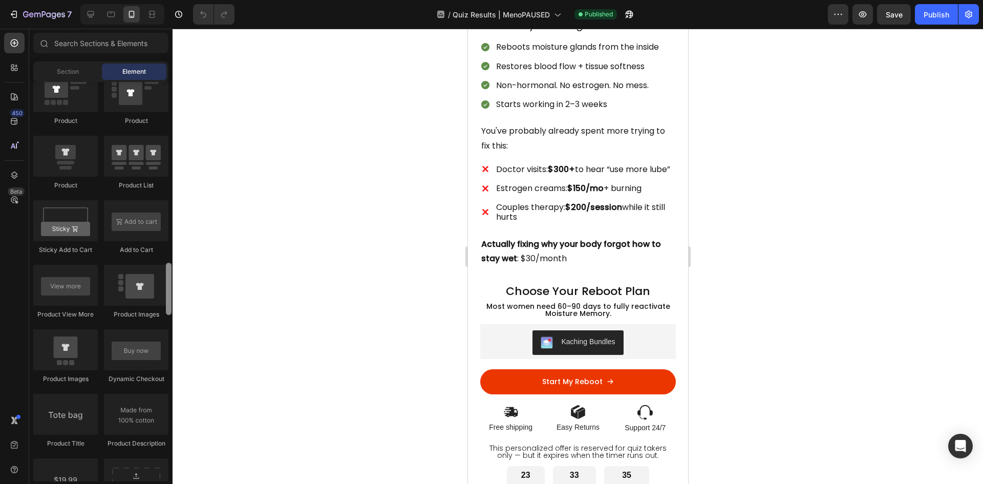
drag, startPoint x: 168, startPoint y: 119, endPoint x: 188, endPoint y: 295, distance: 177.2
click at [188, 61] on div "7 / Quiz Results | MenoPAUSED Published Preview Save Publish 450 Beta Sections(…" at bounding box center [491, 61] width 983 height 0
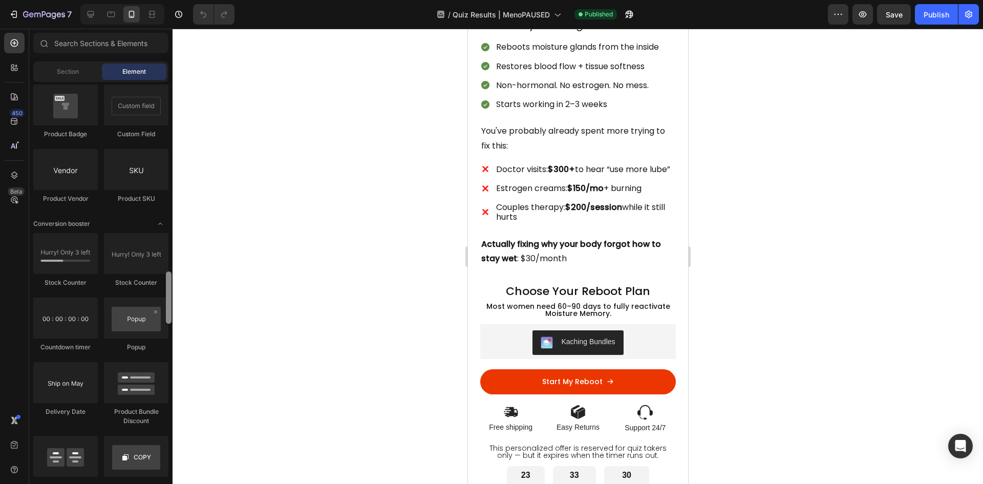
scroll to position [1908, 0]
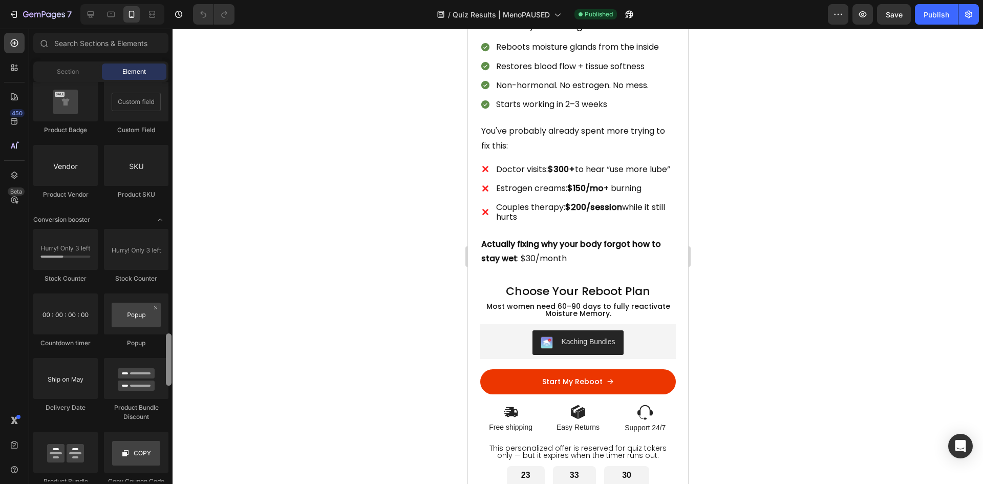
drag, startPoint x: 169, startPoint y: 279, endPoint x: 177, endPoint y: 354, distance: 75.6
click at [177, 61] on div "7 / Quiz Results | MenoPAUSED Published Preview Save Publish 450 Beta Sections(…" at bounding box center [491, 61] width 983 height 0
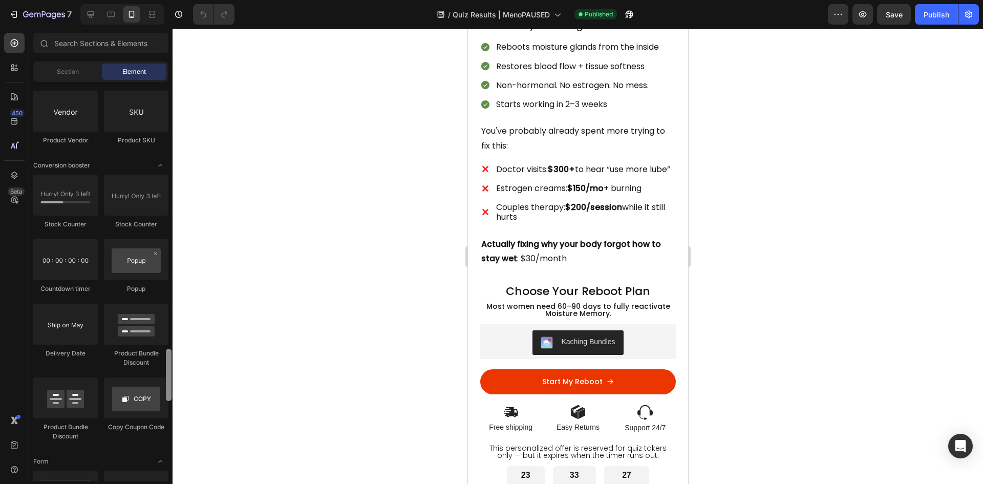
scroll to position [1982, 0]
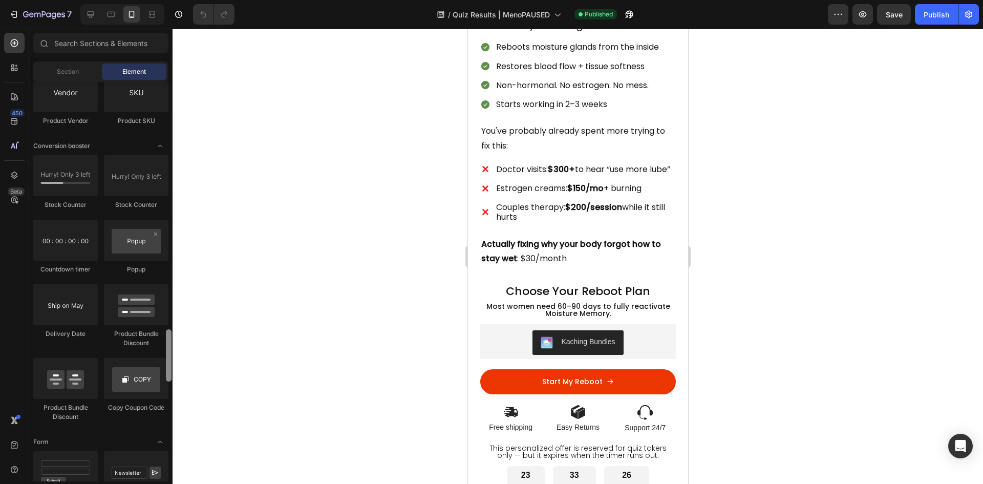
drag, startPoint x: 169, startPoint y: 376, endPoint x: 168, endPoint y: 386, distance: 9.7
click at [168, 381] on div at bounding box center [169, 355] width 6 height 52
drag, startPoint x: 547, startPoint y: 413, endPoint x: 601, endPoint y: 390, distance: 58.8
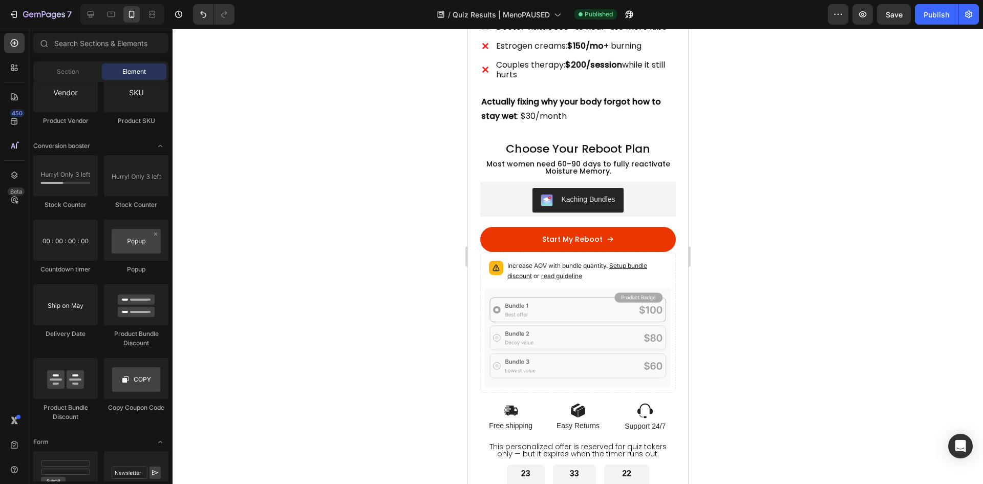
scroll to position [811, 0]
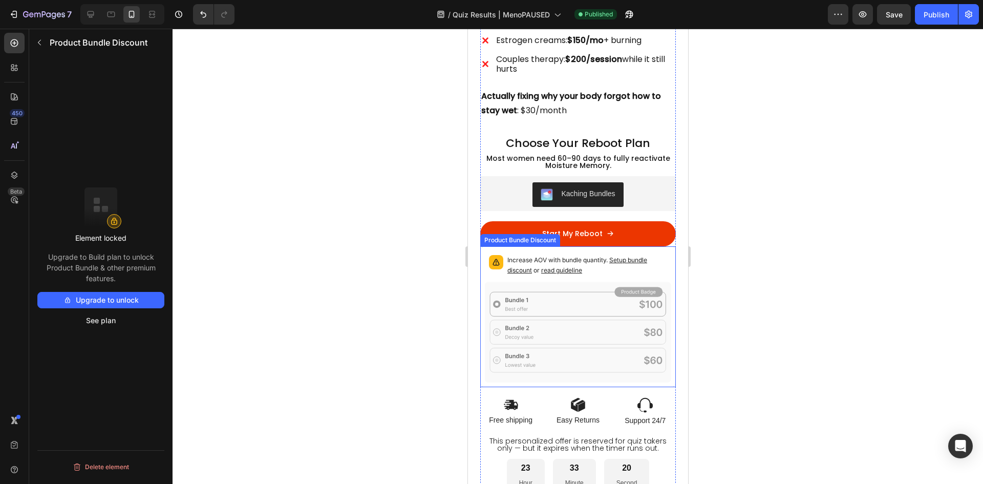
click at [562, 294] on rect at bounding box center [577, 304] width 176 height 25
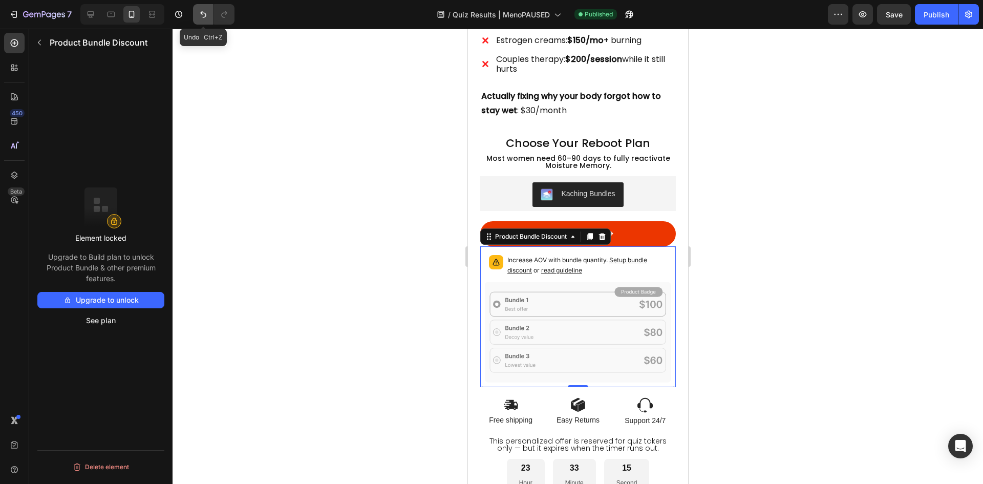
click at [202, 11] on icon "Undo/Redo" at bounding box center [203, 14] width 6 height 7
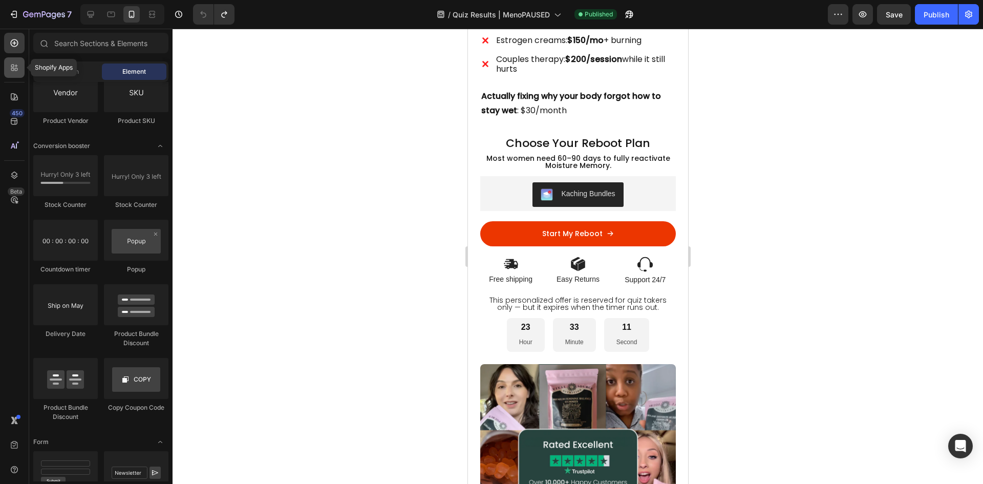
click at [18, 66] on icon at bounding box center [14, 67] width 10 height 10
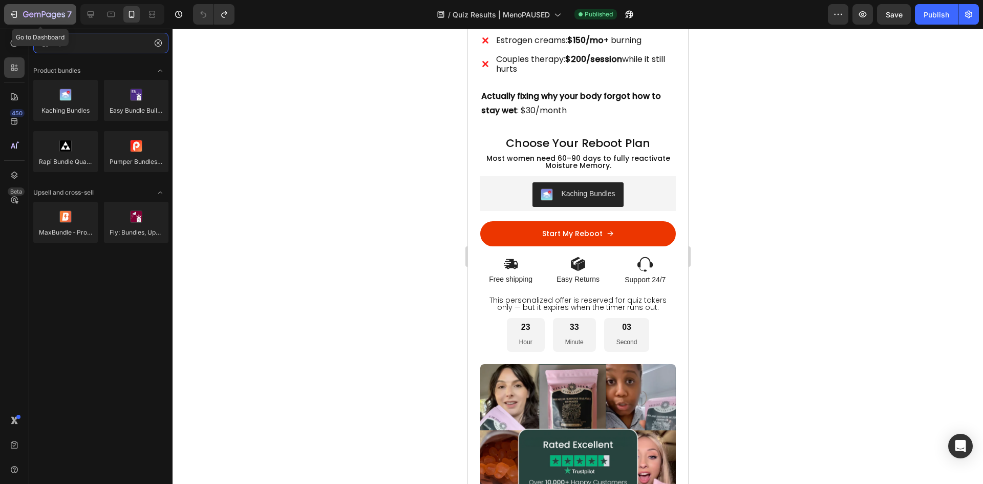
type input "ka"
click at [16, 21] on button "7" at bounding box center [40, 14] width 72 height 20
